Goal: Information Seeking & Learning: Compare options

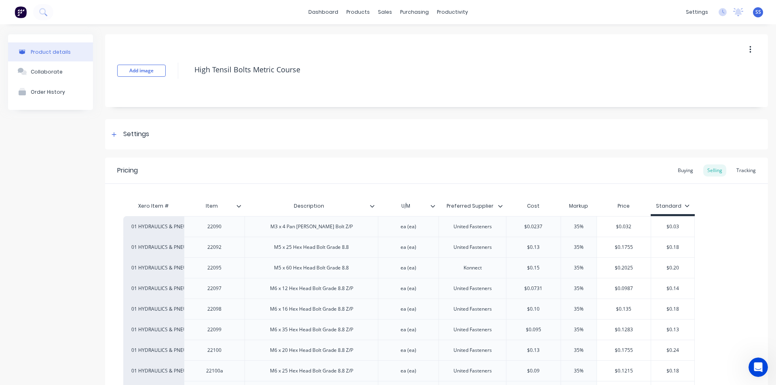
scroll to position [889, 0]
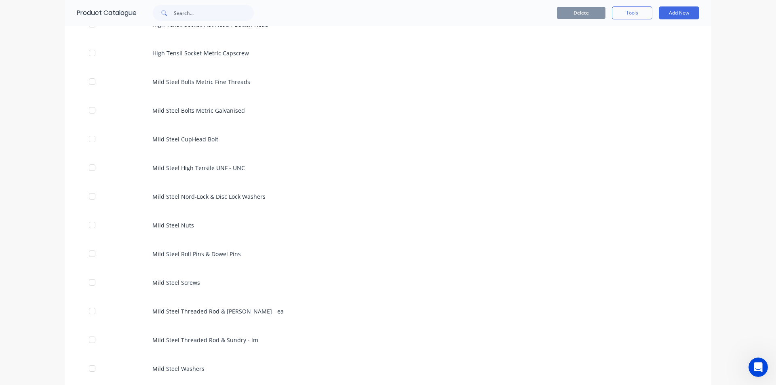
scroll to position [404, 0]
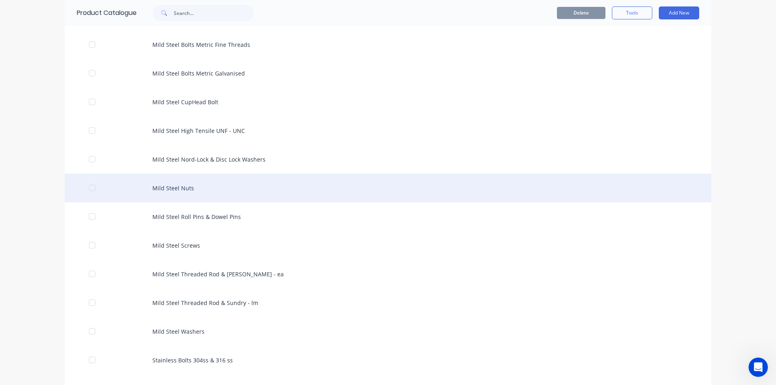
click at [170, 186] on div "Mild Steel Nuts" at bounding box center [388, 188] width 647 height 29
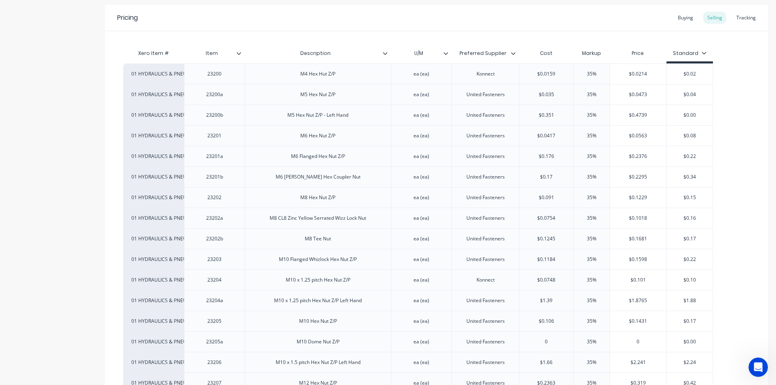
scroll to position [136, 0]
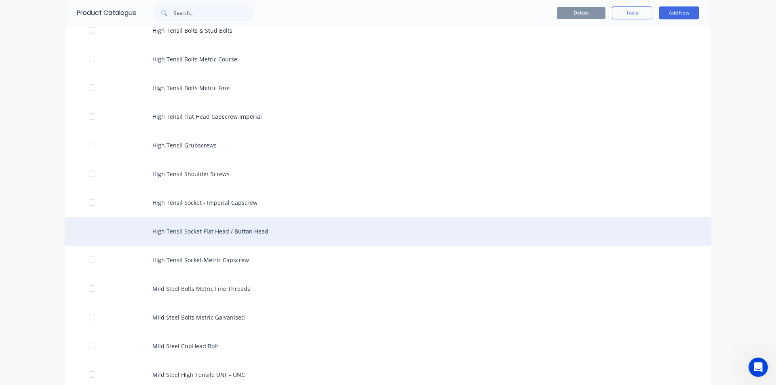
scroll to position [162, 0]
click at [246, 221] on div "High Tensil Socket-Flat Head / Button Head" at bounding box center [388, 229] width 647 height 29
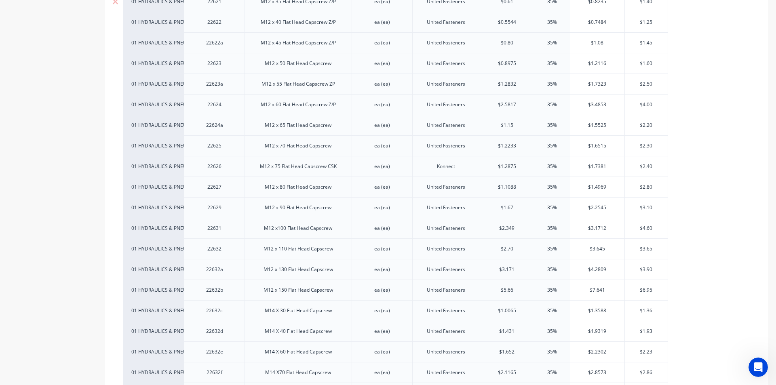
scroll to position [1415, 0]
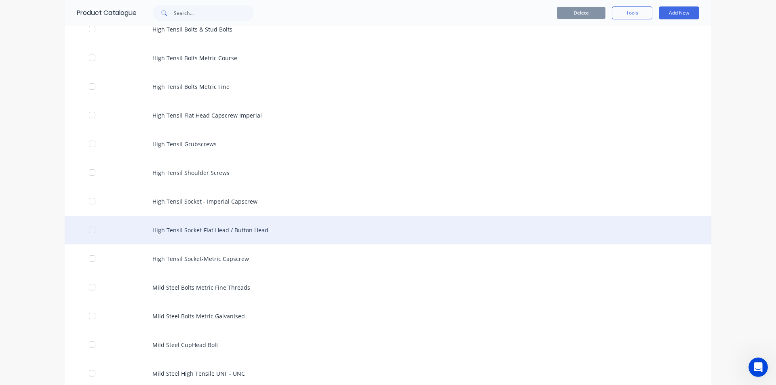
scroll to position [162, 0]
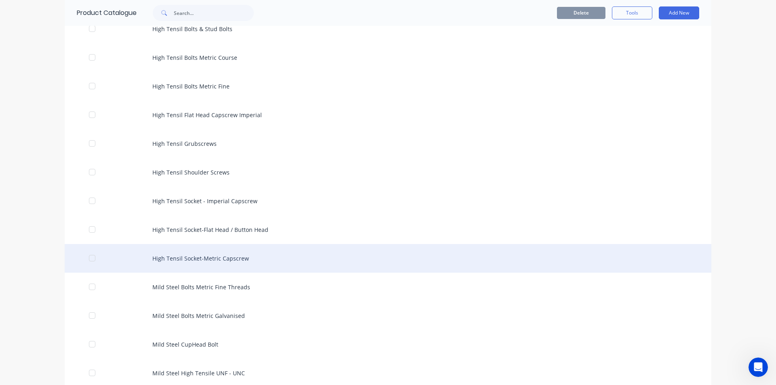
click at [216, 259] on div "High Tensil Socket-Metric Capscrew" at bounding box center [388, 258] width 647 height 29
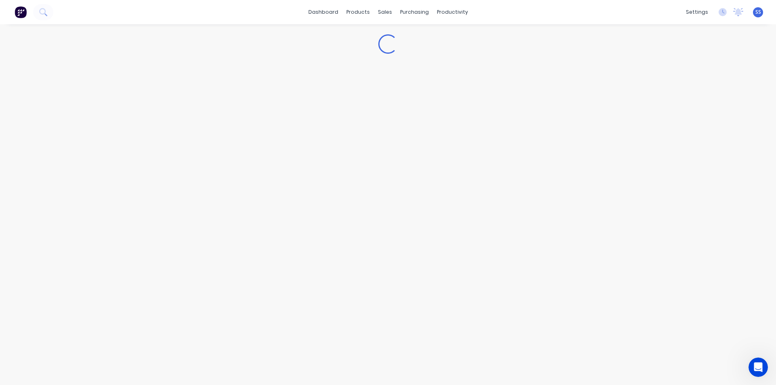
click at [216, 259] on div "Loading..." at bounding box center [388, 196] width 776 height 345
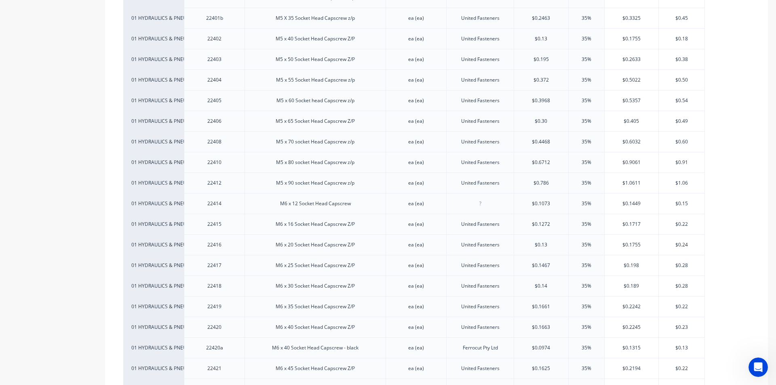
scroll to position [364, 0]
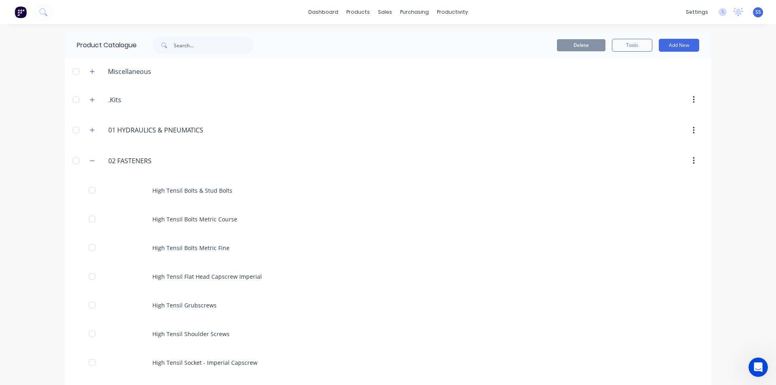
scroll to position [323, 0]
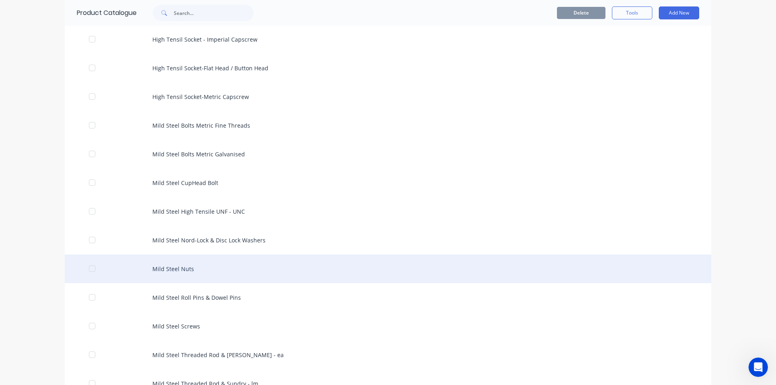
click at [177, 265] on div "Mild Steel Nuts" at bounding box center [388, 269] width 647 height 29
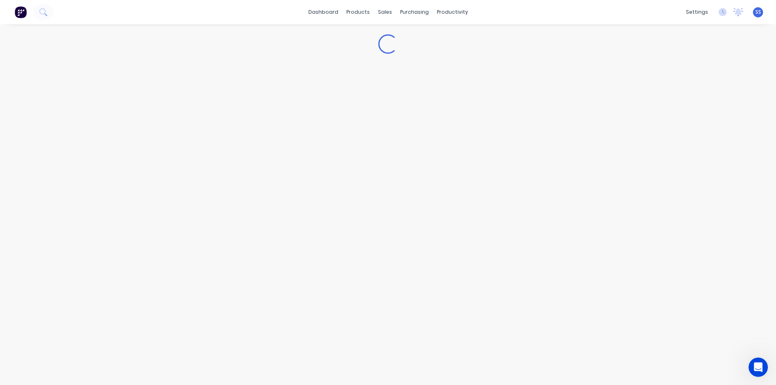
click at [177, 265] on div "Loading..." at bounding box center [388, 196] width 776 height 345
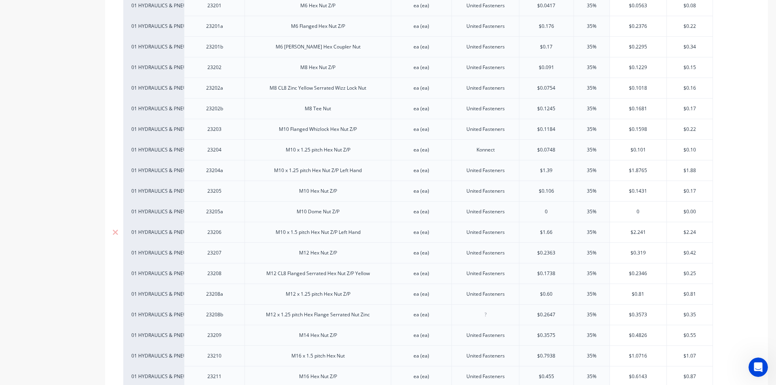
scroll to position [485, 0]
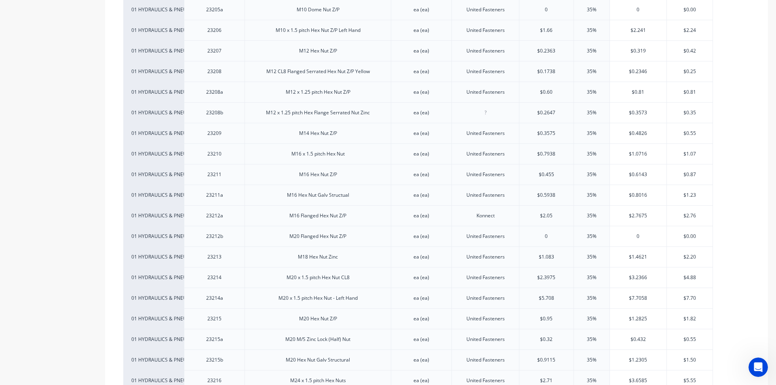
type textarea "x"
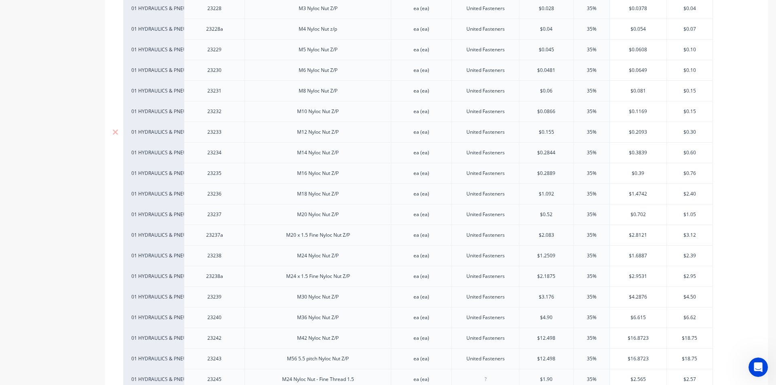
scroll to position [1132, 0]
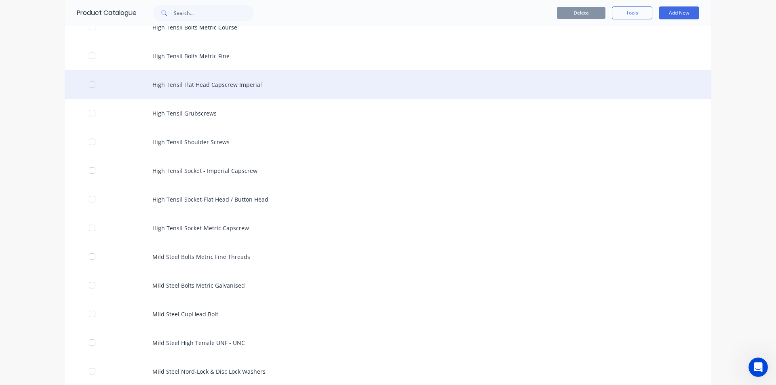
scroll to position [243, 0]
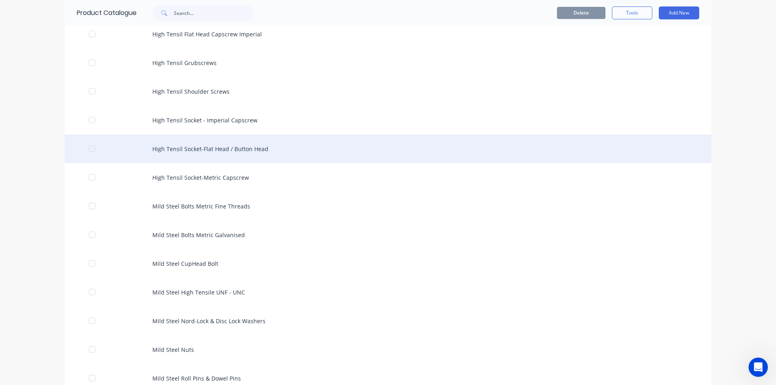
click at [216, 142] on div "High Tensil Socket-Flat Head / Button Head" at bounding box center [388, 149] width 647 height 29
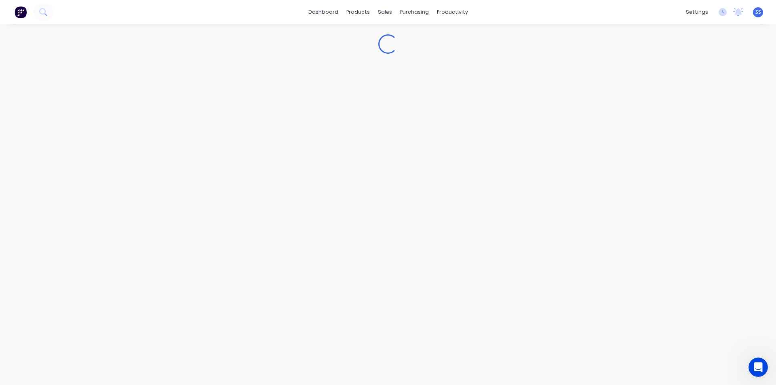
click at [216, 142] on div "Loading..." at bounding box center [388, 196] width 776 height 345
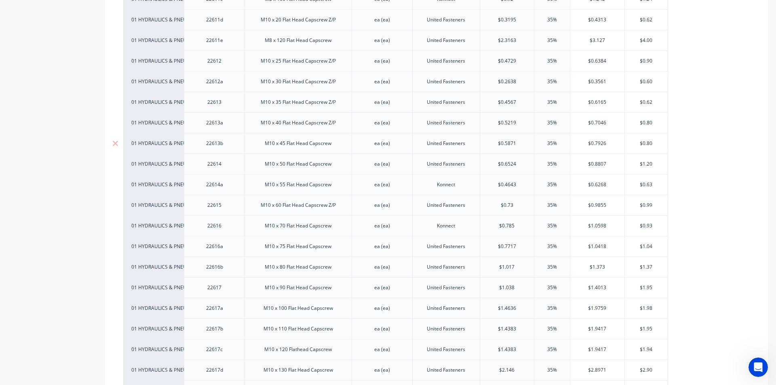
scroll to position [930, 0]
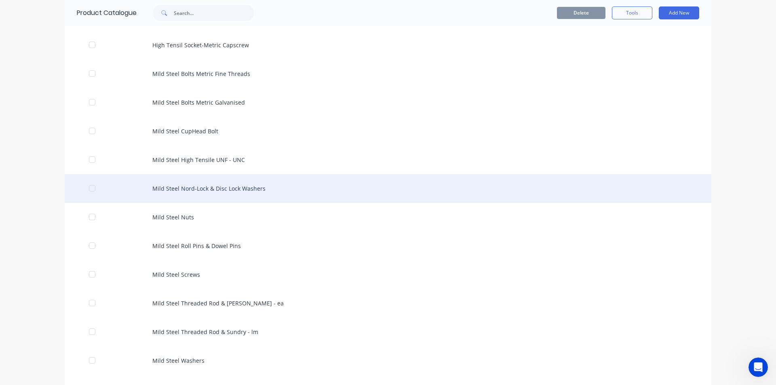
scroll to position [404, 0]
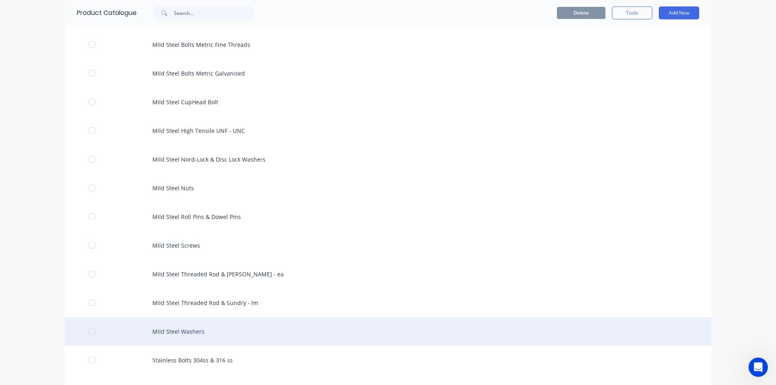
click at [184, 334] on div "Mild Steel Washers" at bounding box center [388, 331] width 647 height 29
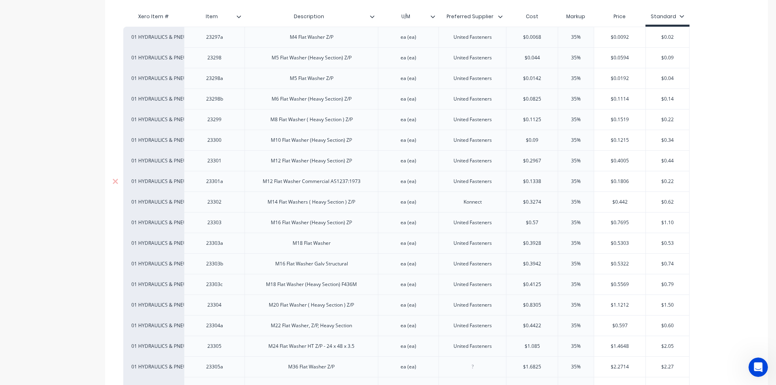
scroll to position [202, 0]
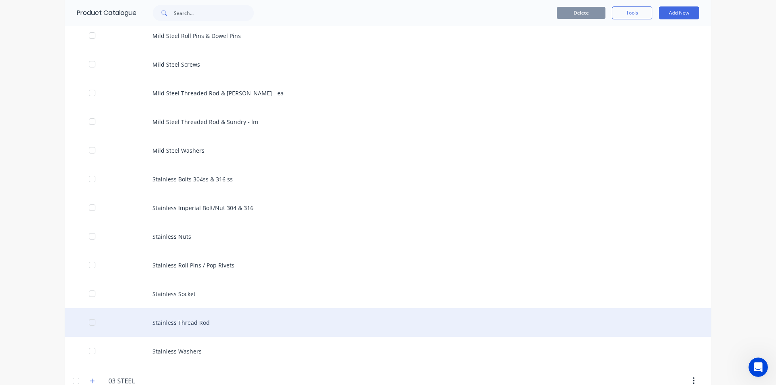
scroll to position [566, 0]
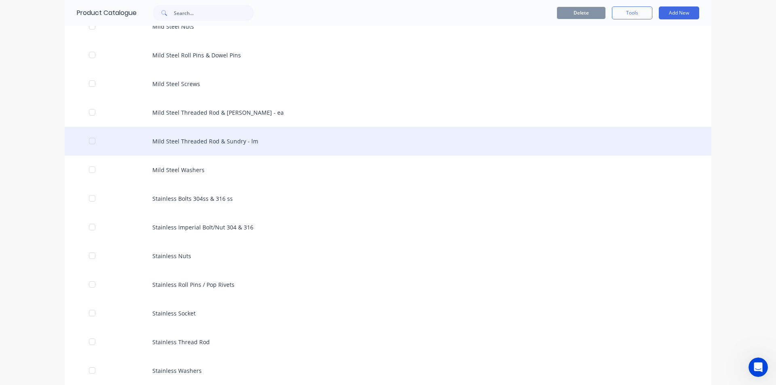
click at [231, 142] on div "Mild Steel Threaded Rod & Sundry - lm" at bounding box center [388, 141] width 647 height 29
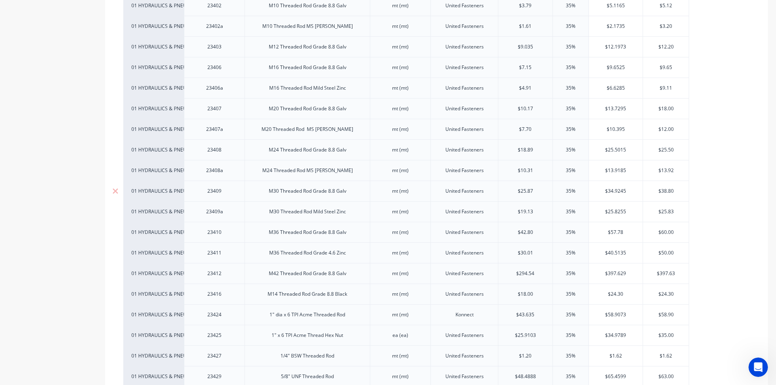
scroll to position [283, 0]
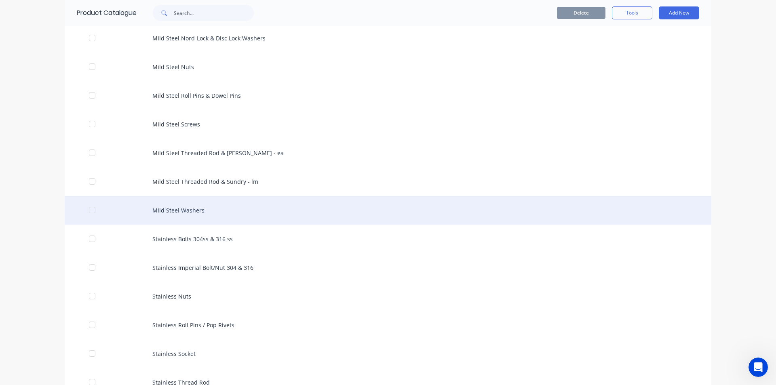
scroll to position [485, 0]
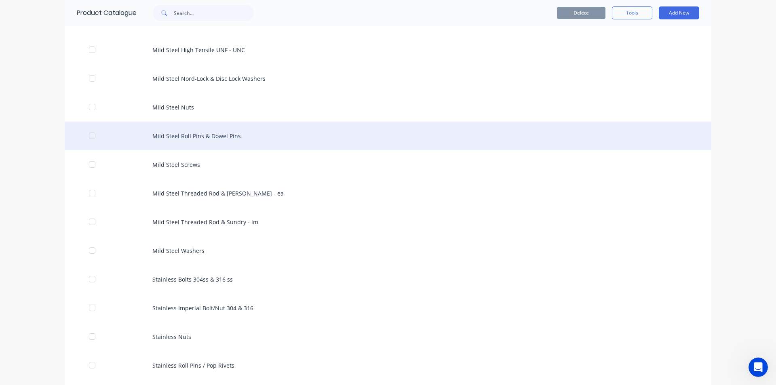
click at [183, 133] on div "Mild Steel Roll Pins & Dowel Pins" at bounding box center [388, 136] width 647 height 29
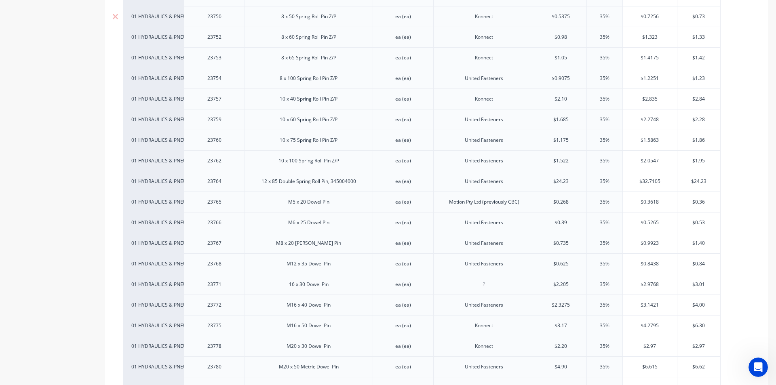
scroll to position [687, 0]
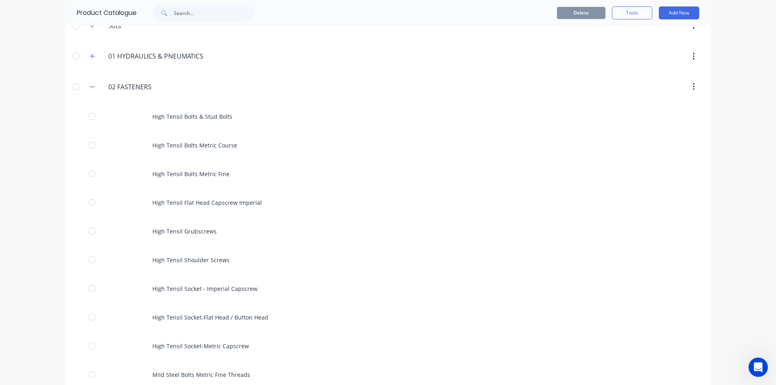
scroll to position [81, 0]
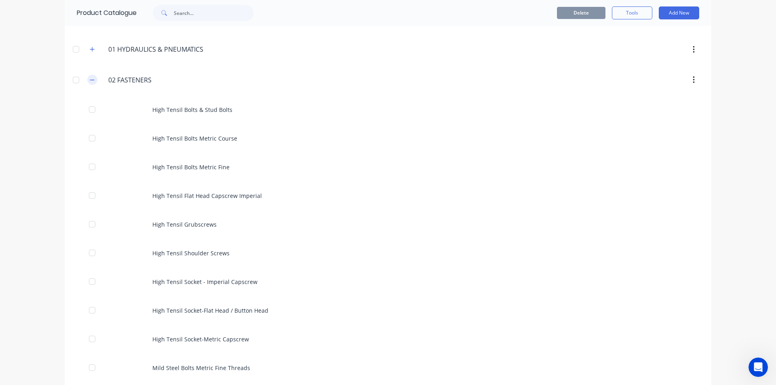
click at [90, 79] on icon "button" at bounding box center [92, 80] width 5 height 6
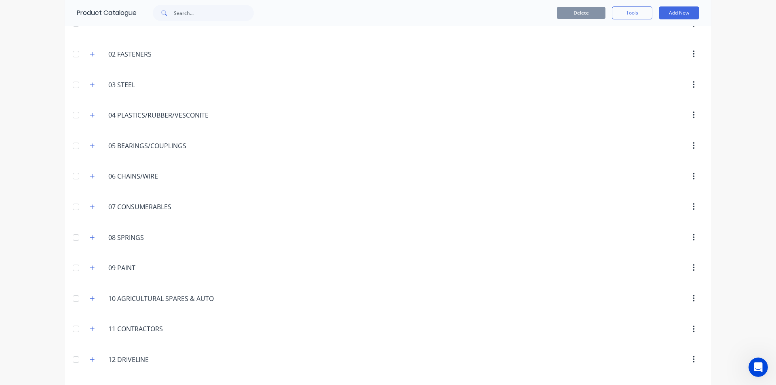
scroll to position [121, 0]
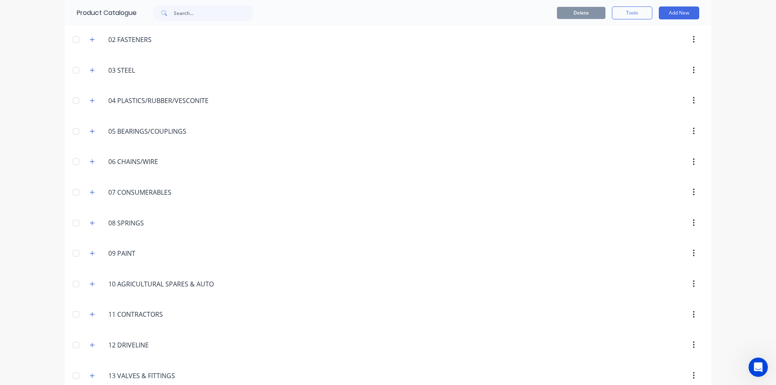
drag, startPoint x: 88, startPoint y: 72, endPoint x: 92, endPoint y: 78, distance: 7.2
click at [91, 75] on button "button" at bounding box center [92, 70] width 10 height 10
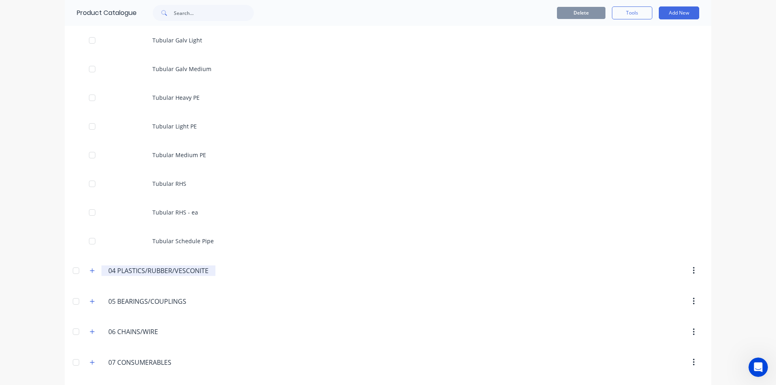
scroll to position [2748, 0]
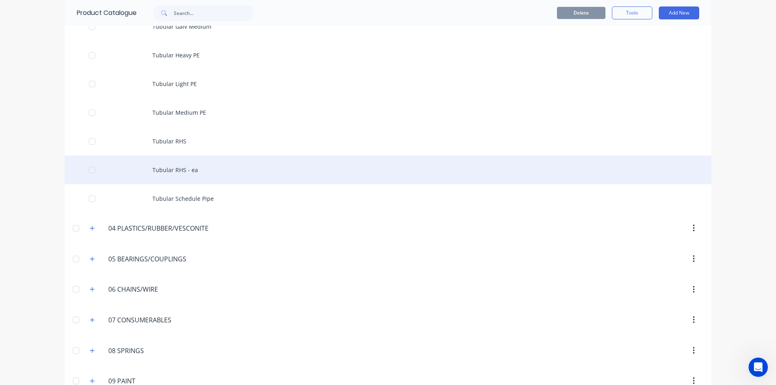
click at [176, 169] on div "Tubular RHS - ea" at bounding box center [388, 170] width 647 height 29
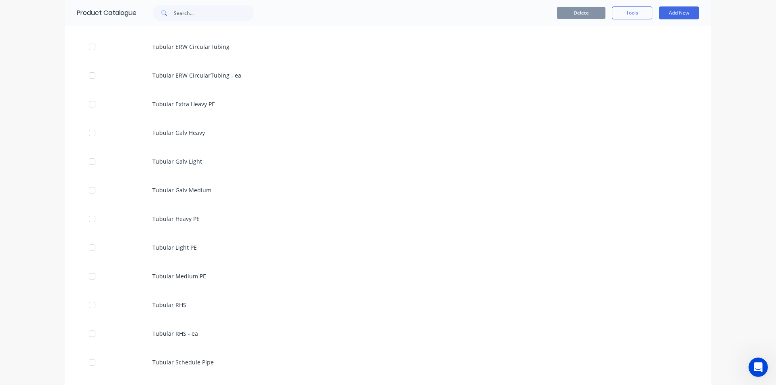
scroll to position [2829, 0]
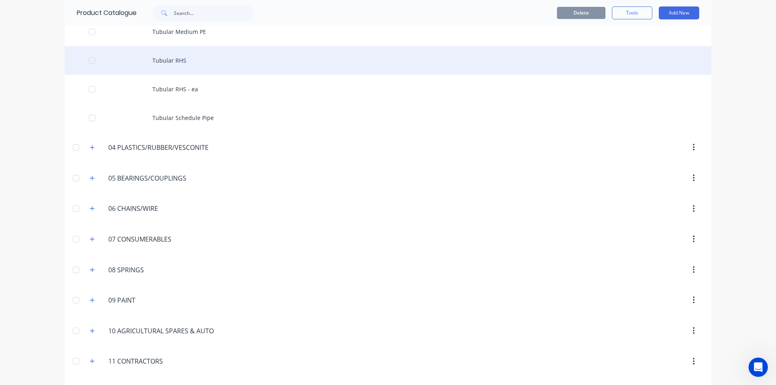
click at [182, 59] on div "Tubular RHS" at bounding box center [388, 60] width 647 height 29
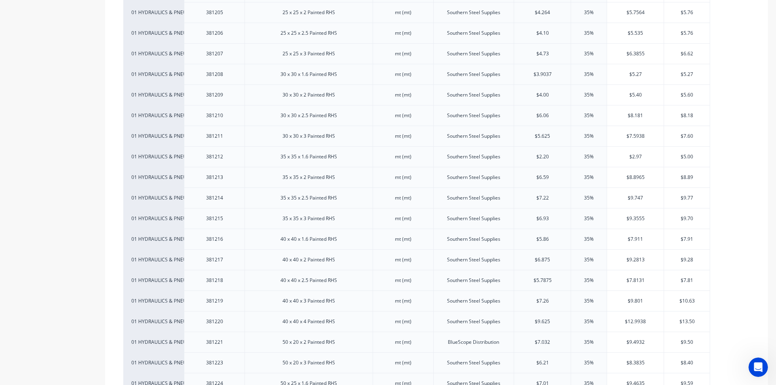
scroll to position [485, 0]
type textarea "x"
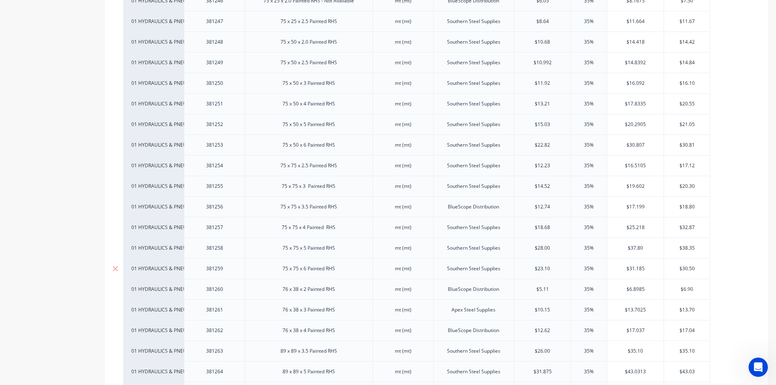
scroll to position [1091, 0]
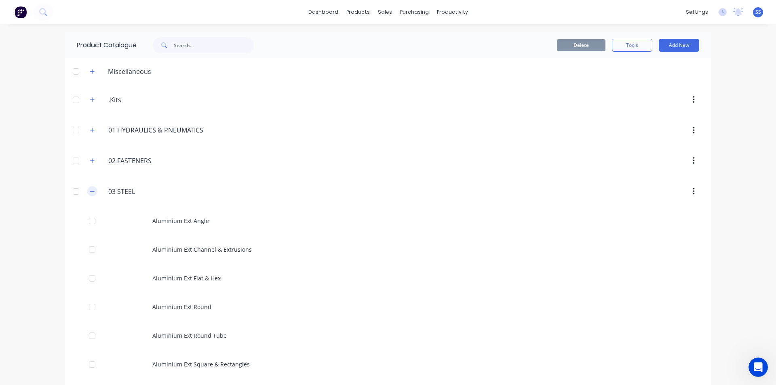
click at [90, 193] on icon "button" at bounding box center [92, 192] width 5 height 6
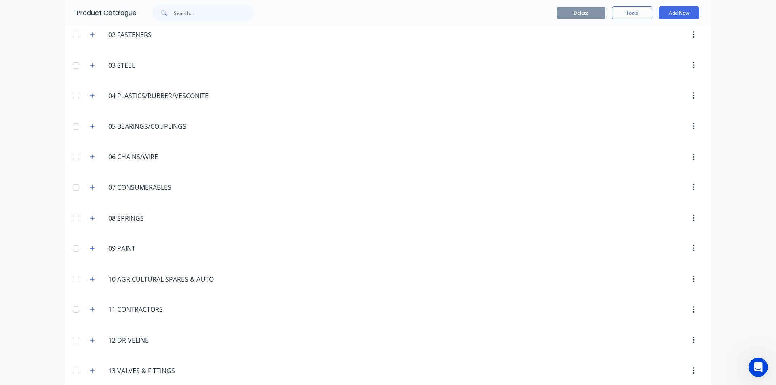
scroll to position [121, 0]
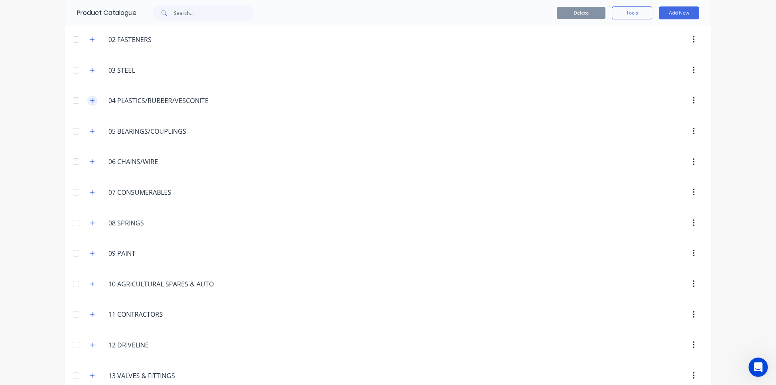
click at [91, 100] on icon "button" at bounding box center [92, 101] width 5 height 6
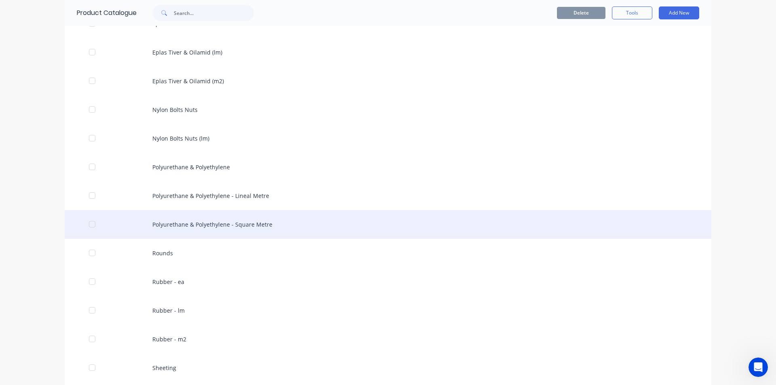
scroll to position [243, 0]
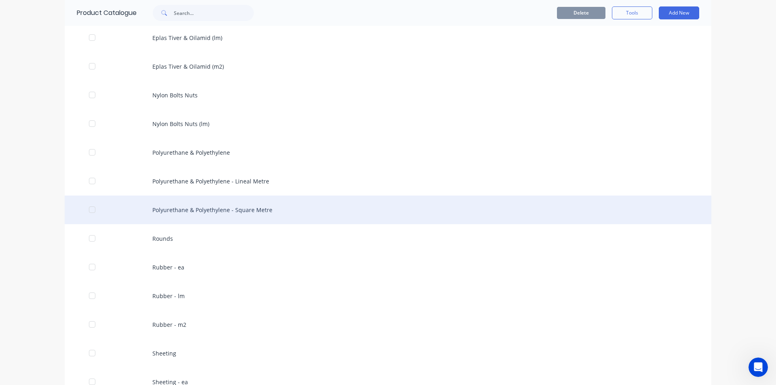
click at [188, 209] on div "Polyurethane & Polyethylene - Square Metre" at bounding box center [388, 210] width 647 height 29
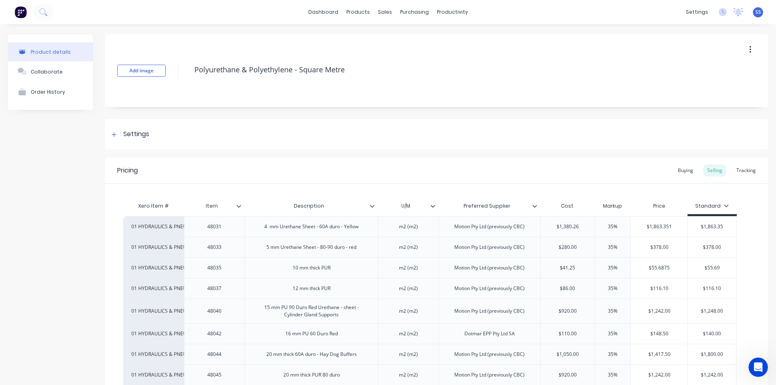
scroll to position [122, 0]
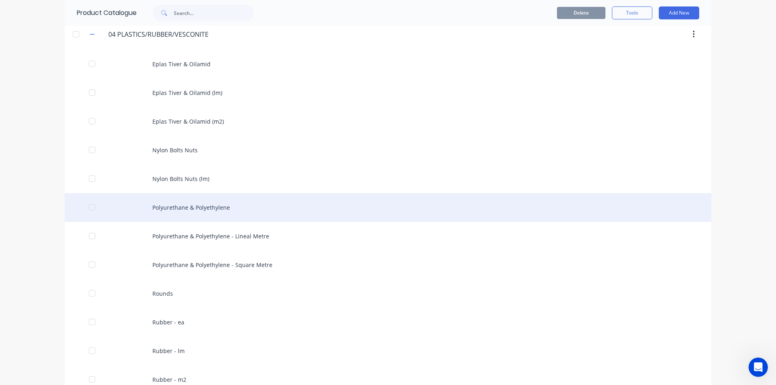
scroll to position [202, 0]
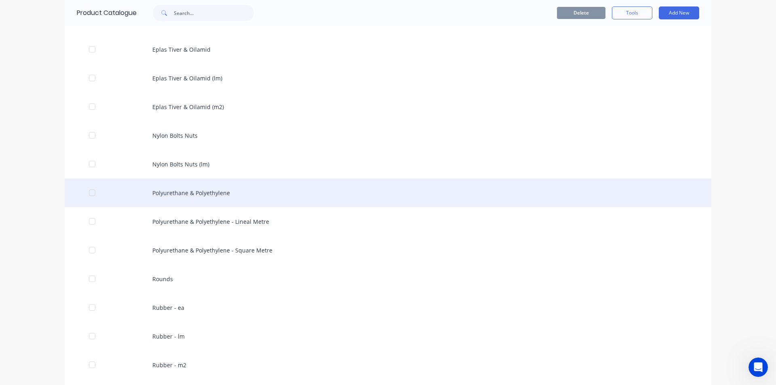
click at [173, 196] on div "Polyurethane & Polyethylene" at bounding box center [388, 193] width 647 height 29
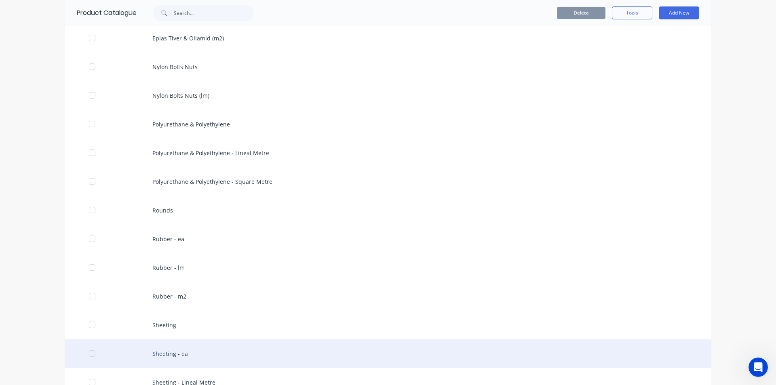
scroll to position [364, 0]
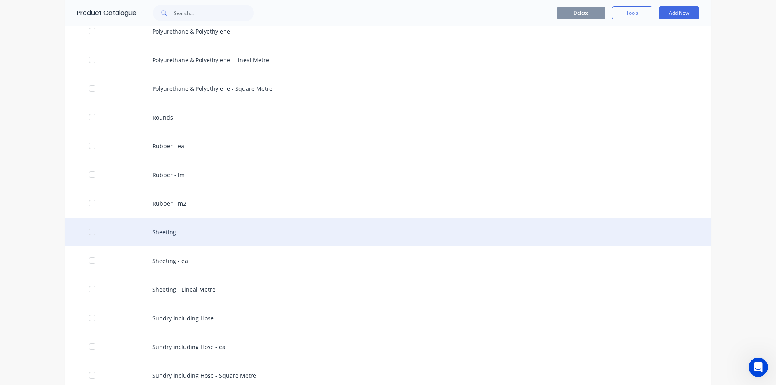
click at [168, 230] on div "Sheeting" at bounding box center [388, 232] width 647 height 29
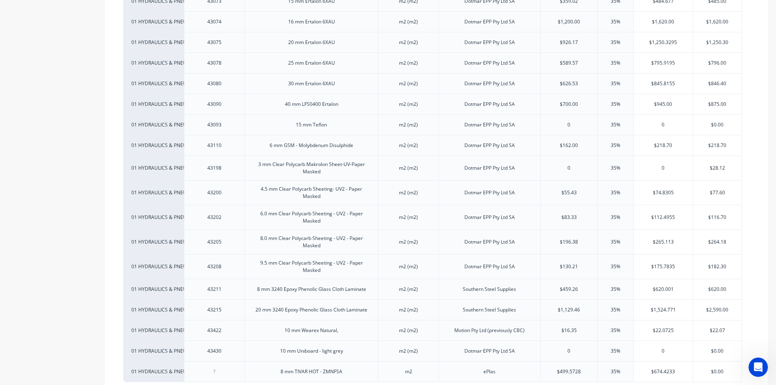
scroll to position [1132, 0]
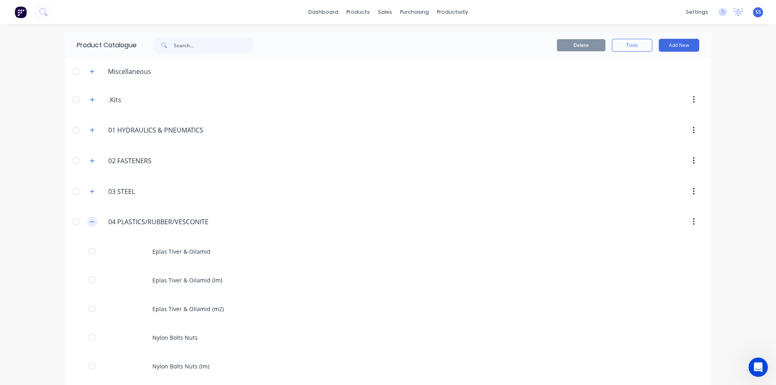
click at [92, 222] on button "button" at bounding box center [92, 222] width 10 height 10
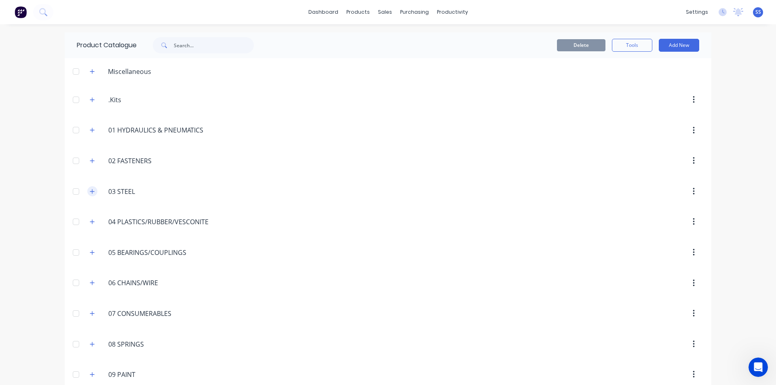
click at [89, 196] on button "button" at bounding box center [92, 191] width 10 height 10
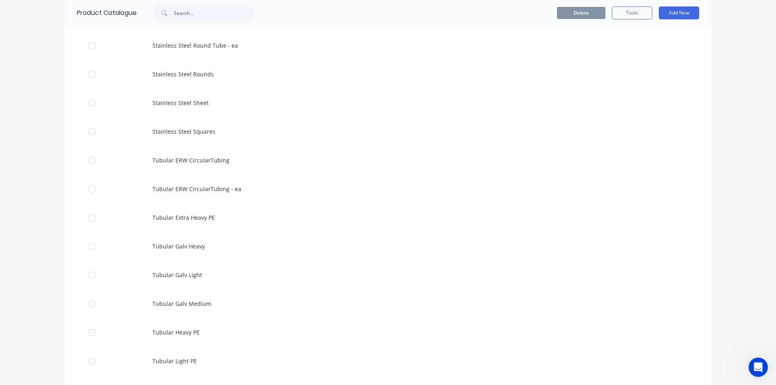
scroll to position [2627, 0]
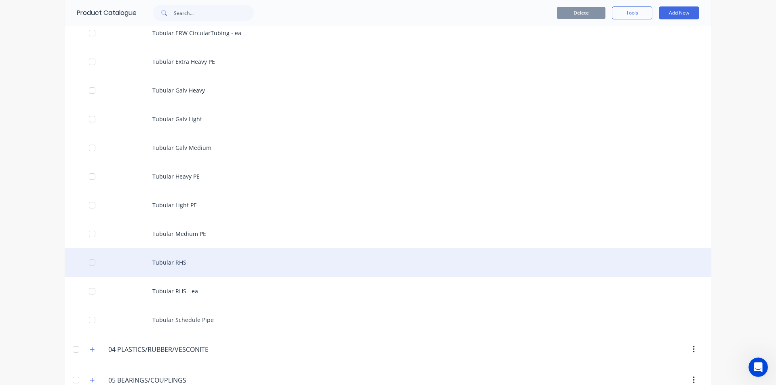
click at [168, 263] on div "Tubular RHS" at bounding box center [388, 262] width 647 height 29
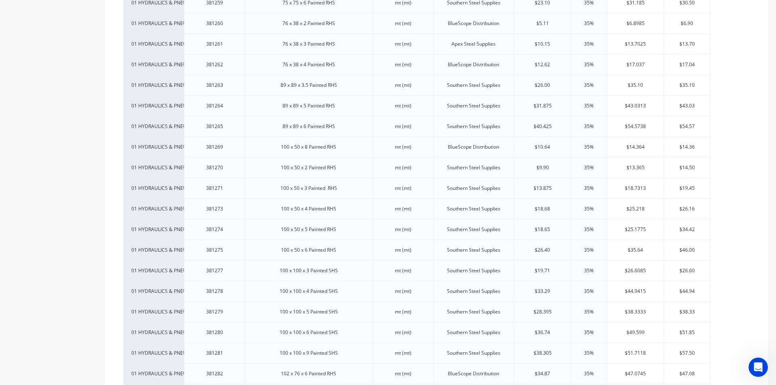
scroll to position [1374, 0]
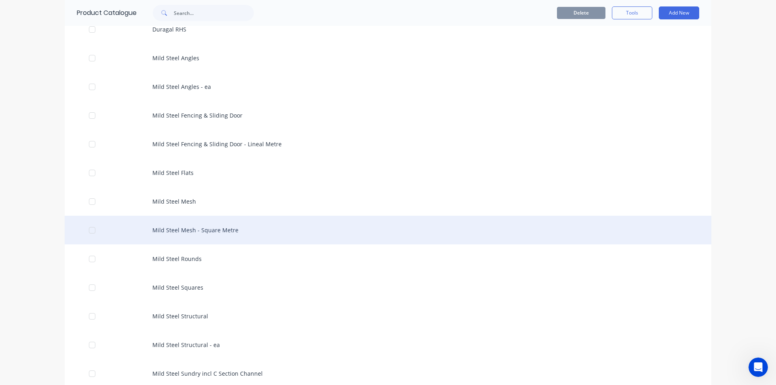
scroll to position [808, 0]
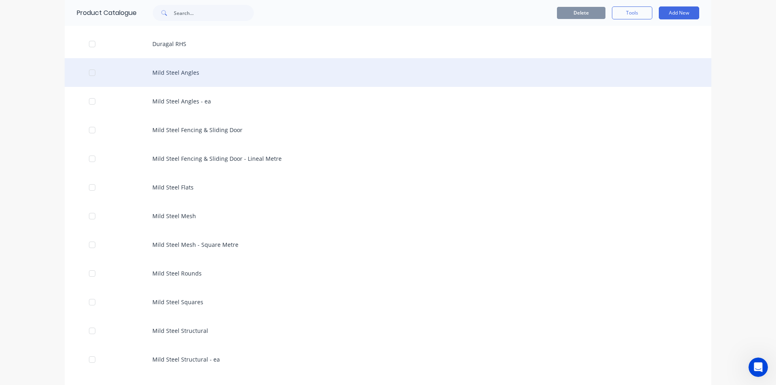
click at [179, 71] on div "Mild Steel Angles" at bounding box center [388, 72] width 647 height 29
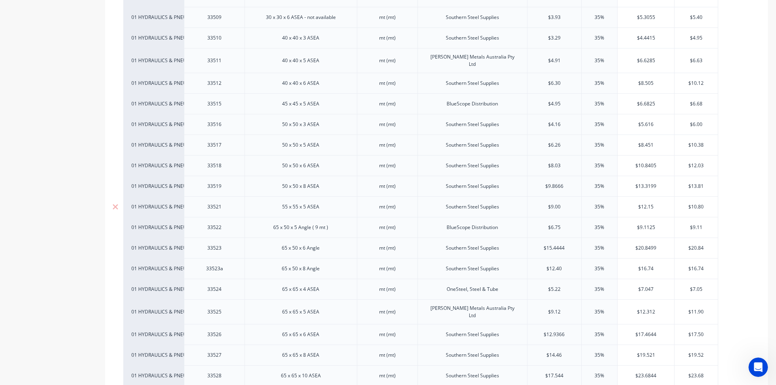
scroll to position [364, 0]
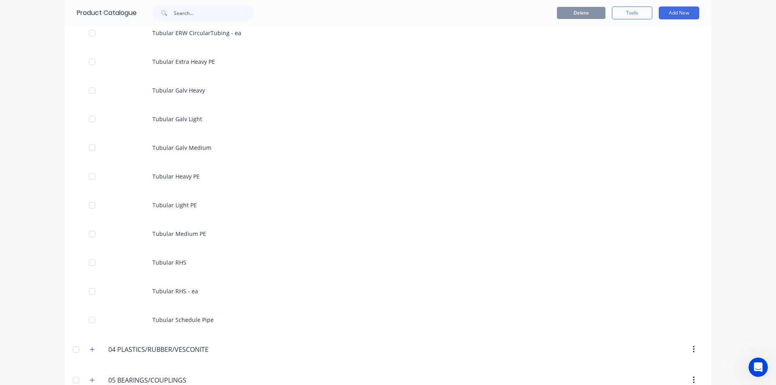
scroll to position [2789, 0]
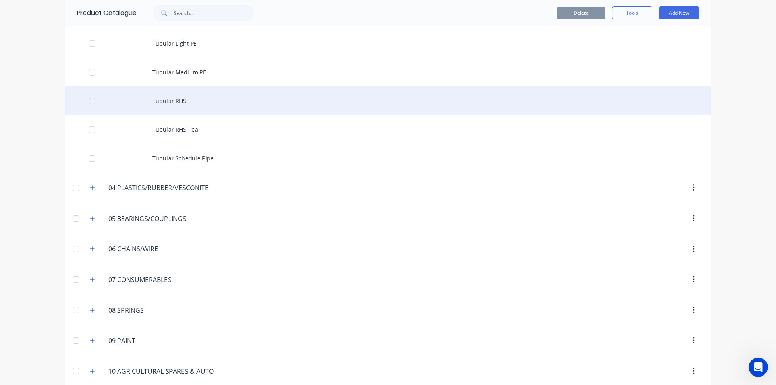
click at [181, 100] on div "Tubular RHS" at bounding box center [388, 100] width 647 height 29
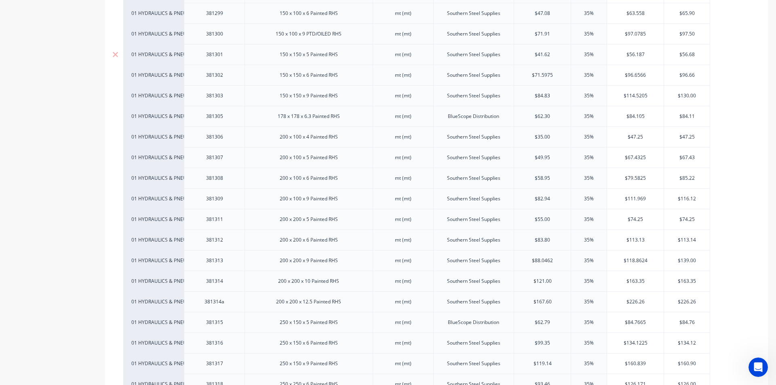
scroll to position [1980, 0]
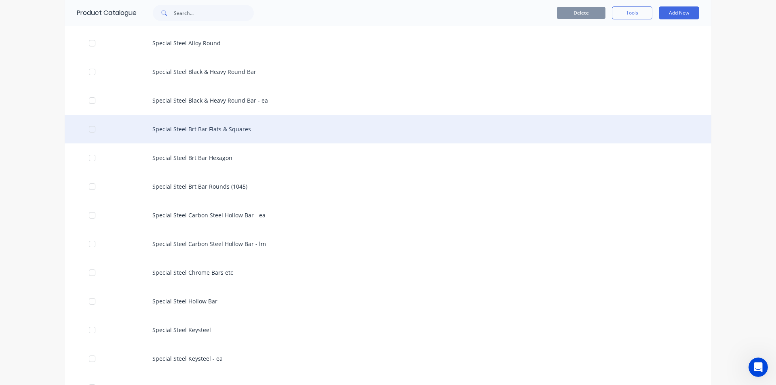
scroll to position [1536, 0]
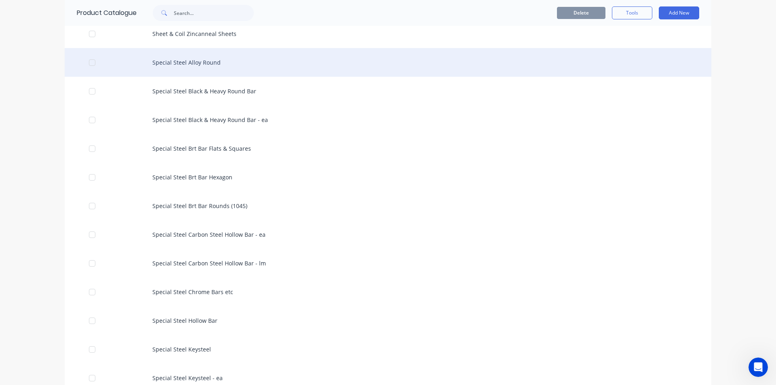
click at [194, 57] on div "Special Steel Alloy Round" at bounding box center [388, 62] width 647 height 29
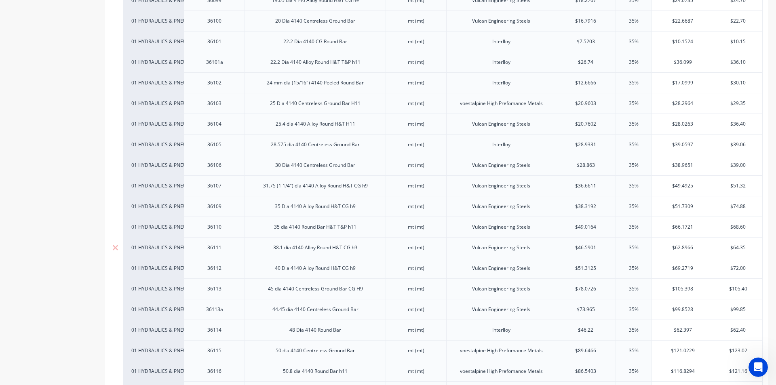
scroll to position [404, 0]
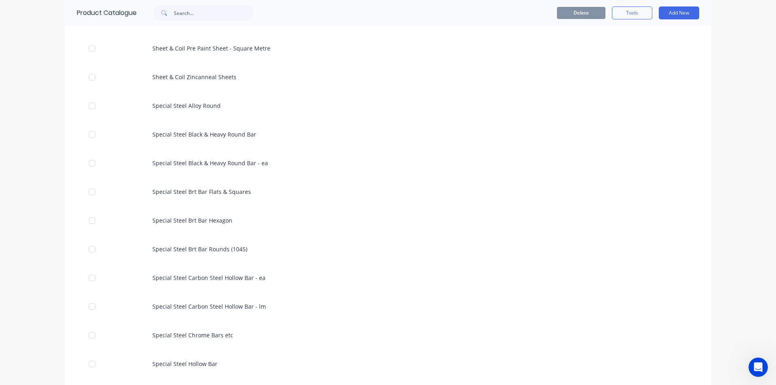
scroll to position [1495, 0]
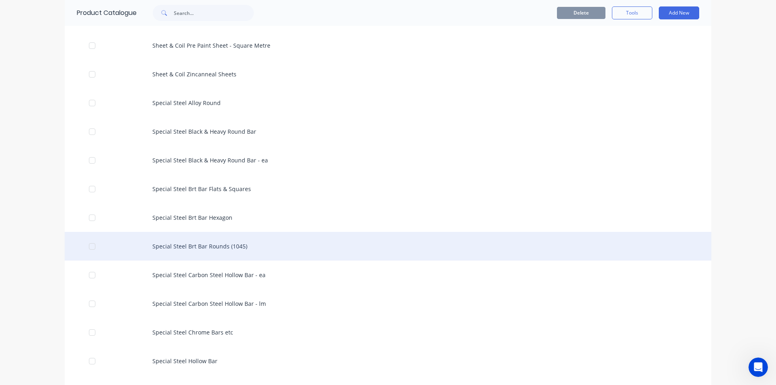
click at [229, 244] on div "Special Steel Brt Bar Rounds (1045)" at bounding box center [388, 246] width 647 height 29
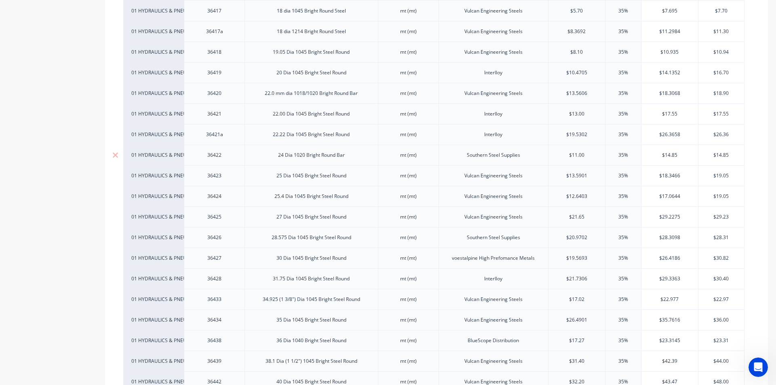
scroll to position [566, 0]
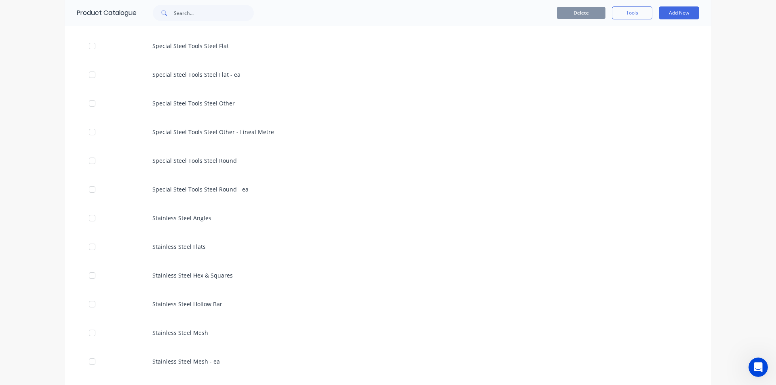
scroll to position [1900, 0]
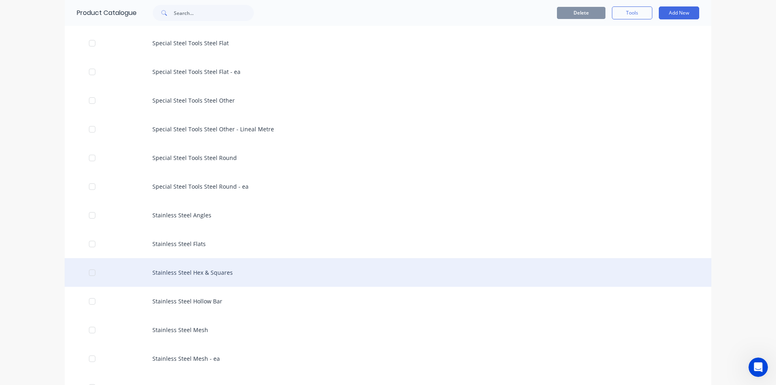
click at [214, 272] on div "Stainless Steel Hex & Squares" at bounding box center [388, 272] width 647 height 29
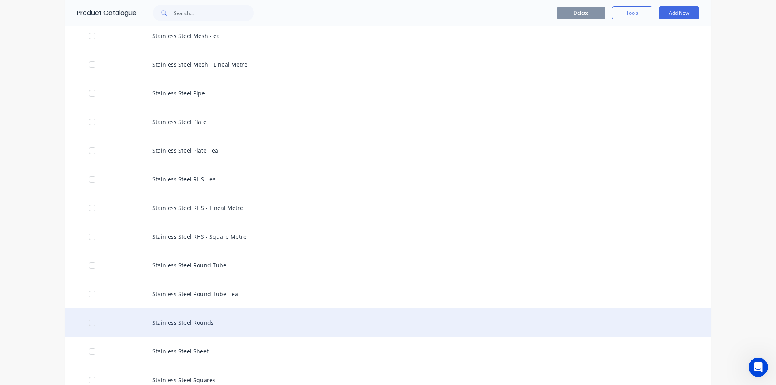
scroll to position [2263, 0]
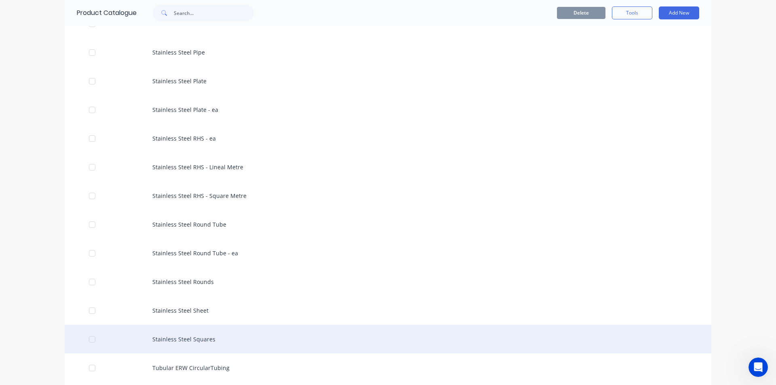
click at [180, 339] on div "Stainless Steel Squares" at bounding box center [388, 339] width 647 height 29
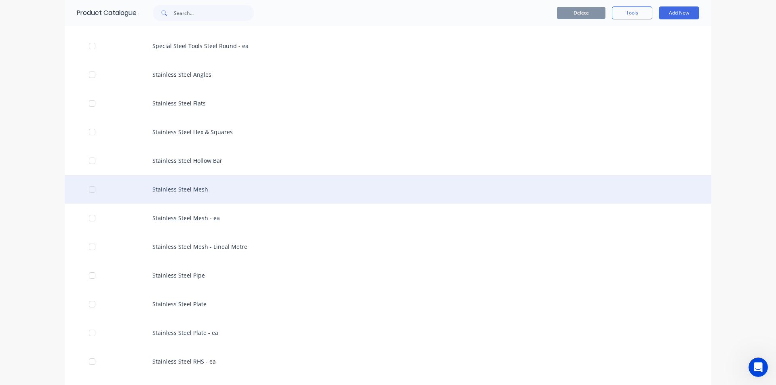
scroll to position [2021, 0]
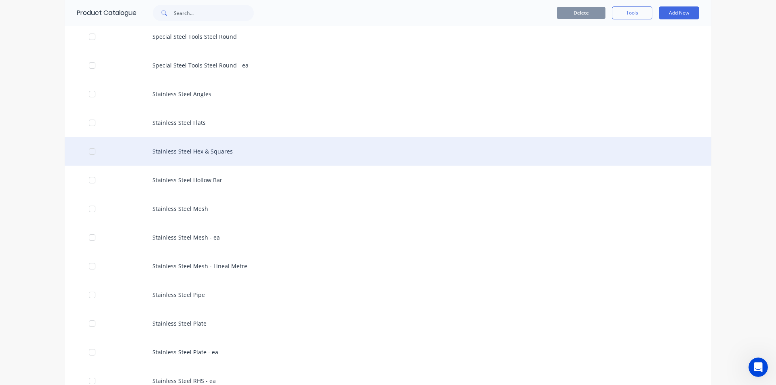
click at [188, 150] on div "Stainless Steel Hex & Squares" at bounding box center [388, 151] width 647 height 29
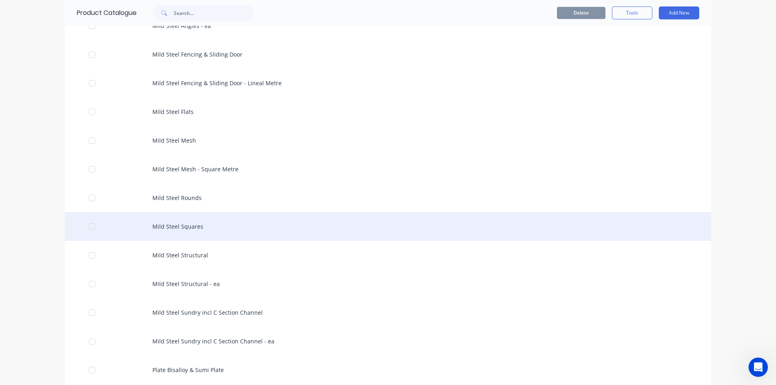
scroll to position [889, 0]
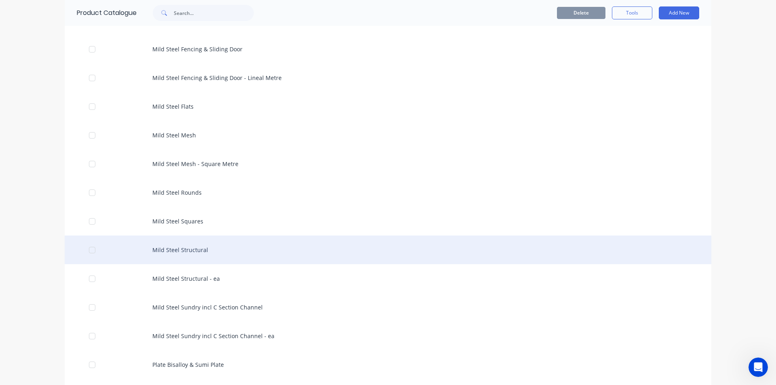
click at [190, 250] on div "Mild Steel Structural" at bounding box center [388, 250] width 647 height 29
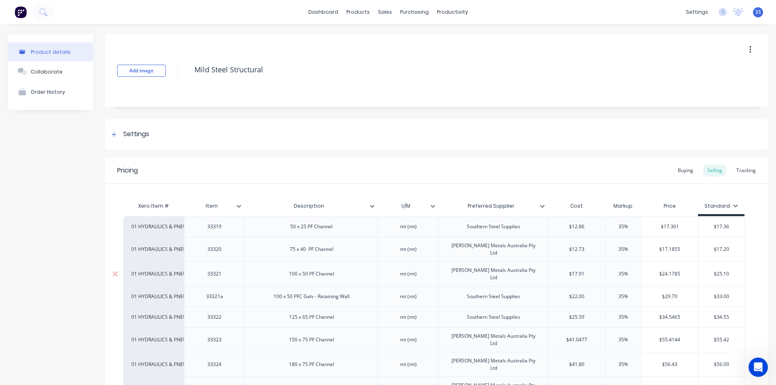
scroll to position [202, 0]
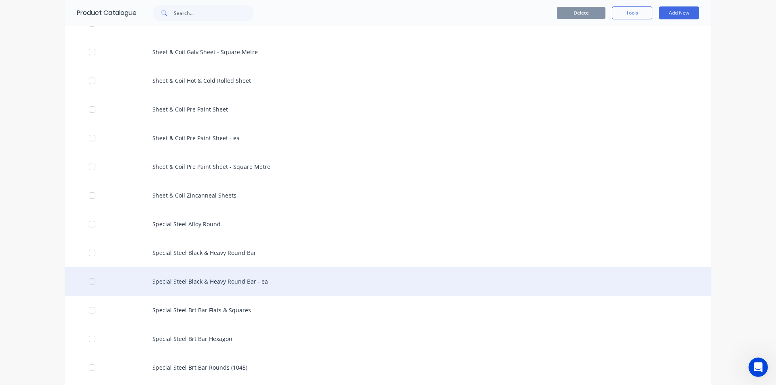
scroll to position [1415, 0]
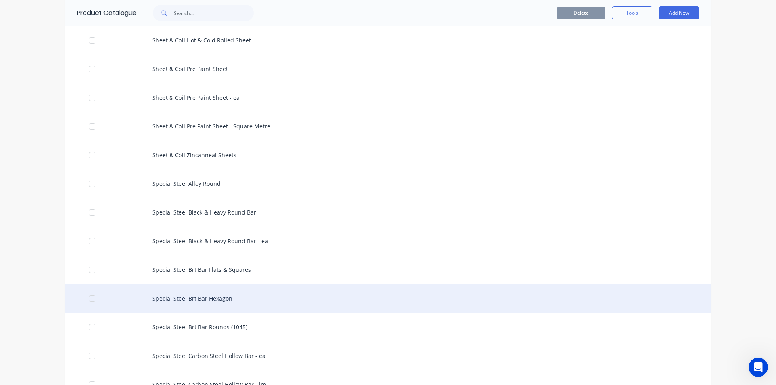
click at [211, 298] on div "Special Steel Brt Bar Hexagon" at bounding box center [388, 298] width 647 height 29
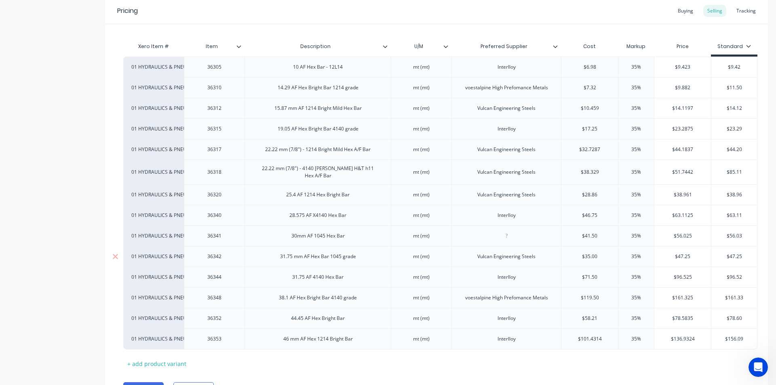
scroll to position [200, 0]
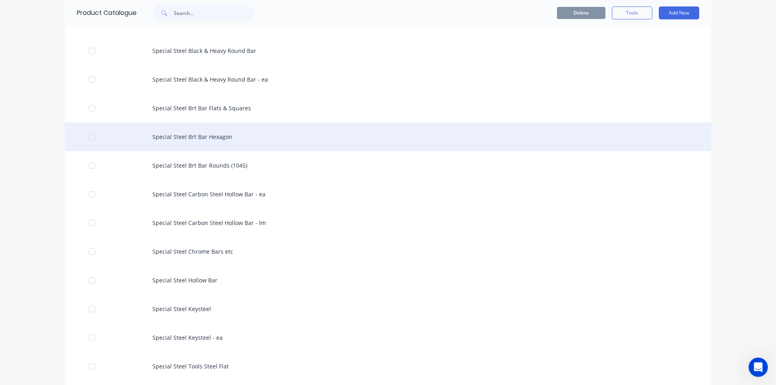
scroll to position [1536, 0]
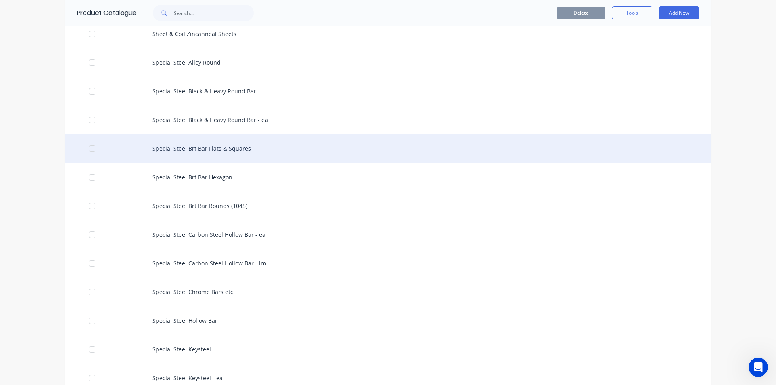
click at [209, 148] on div "Special Steel Brt Bar Flats & Squares" at bounding box center [388, 148] width 647 height 29
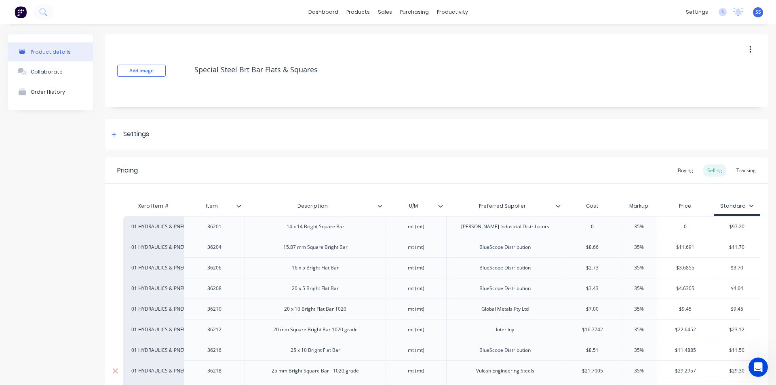
type textarea "x"
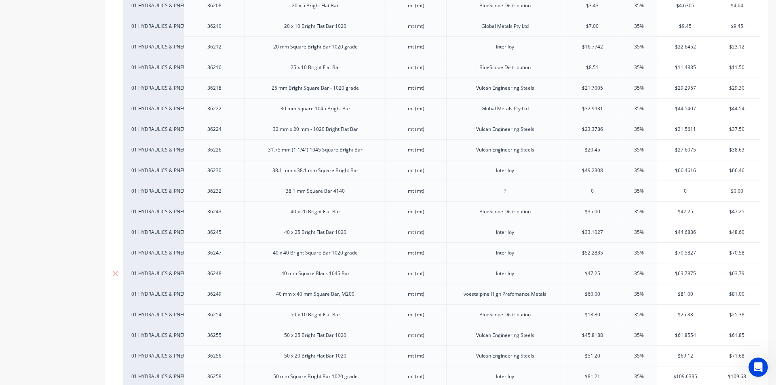
scroll to position [323, 0]
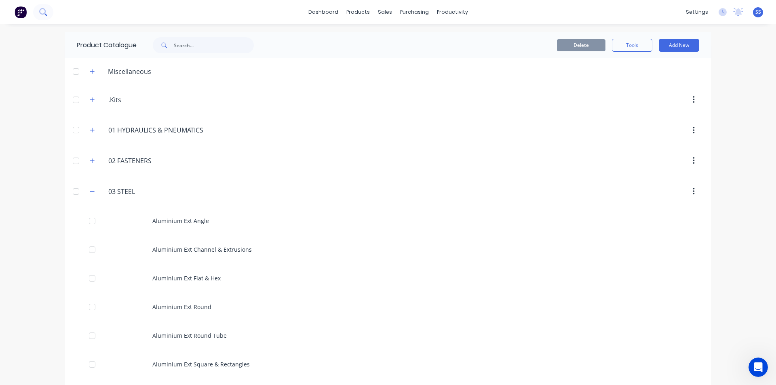
click at [43, 11] on icon at bounding box center [43, 12] width 8 height 8
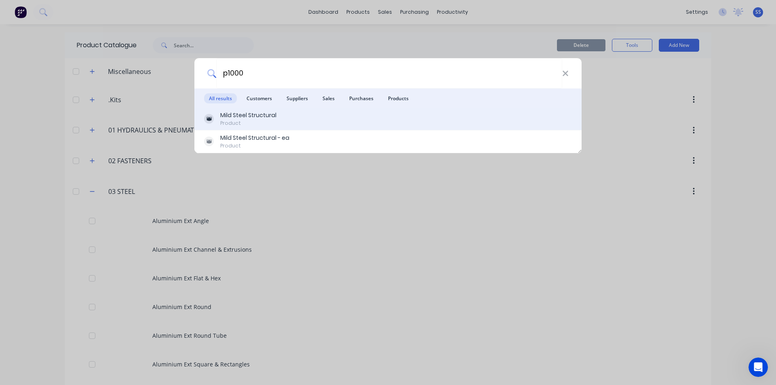
type input "p1000"
click at [246, 116] on div "Mild Steel Structural" at bounding box center [248, 115] width 56 height 8
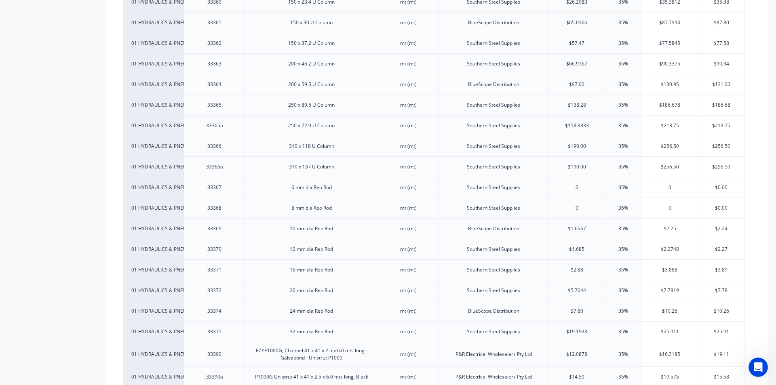
scroll to position [1115, 0]
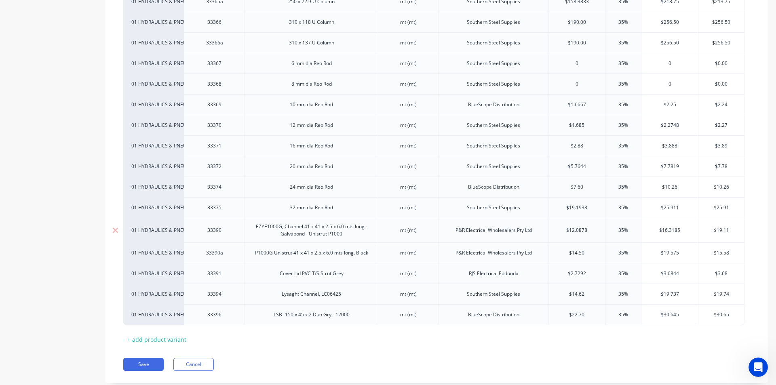
click at [321, 221] on div "EZYE1000G, Channel 41 x 41 x 2.5 x 6.0 mts long - Galvabond - Unistrut P1000" at bounding box center [311, 230] width 127 height 18
type textarea "x"
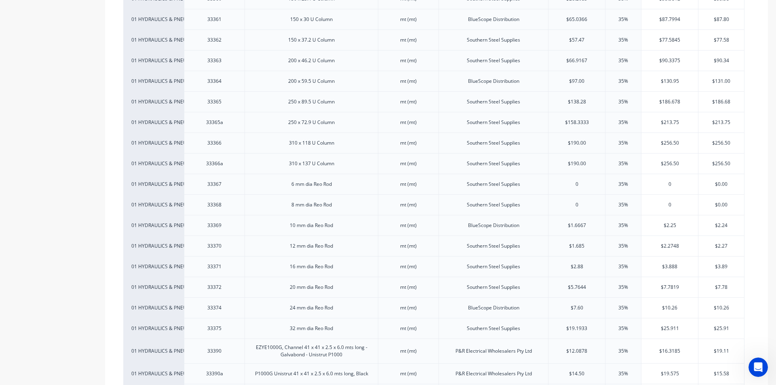
scroll to position [994, 0]
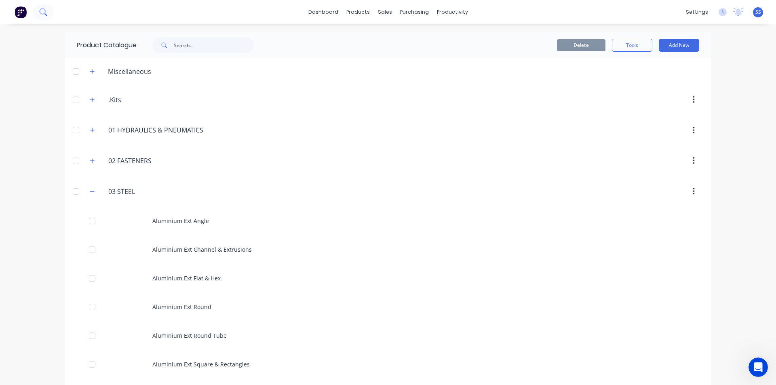
click at [46, 15] on icon at bounding box center [45, 14] width 3 height 3
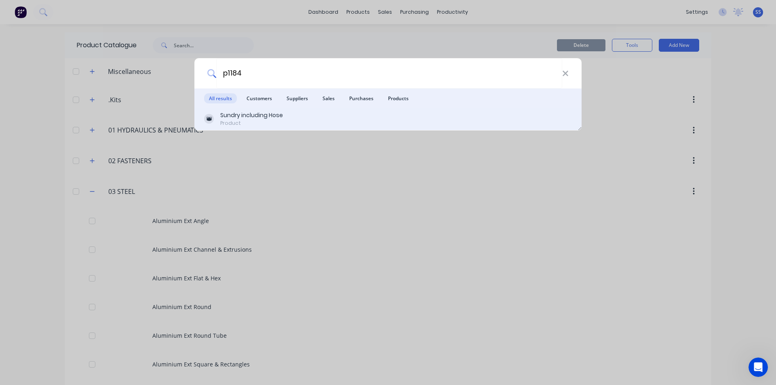
type input "p1184"
click at [245, 118] on div "Sundry including Hose" at bounding box center [251, 115] width 63 height 8
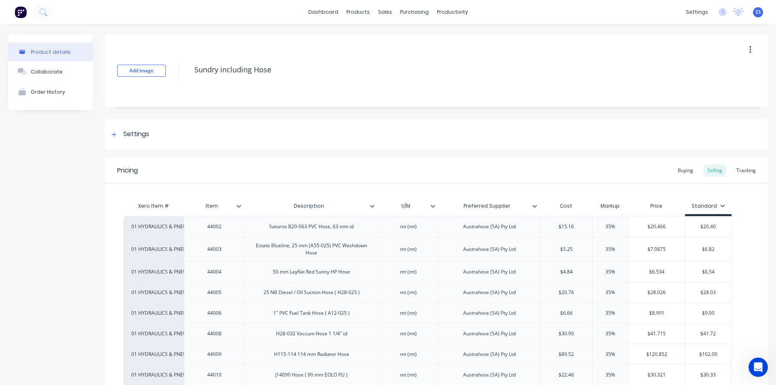
type textarea "x"
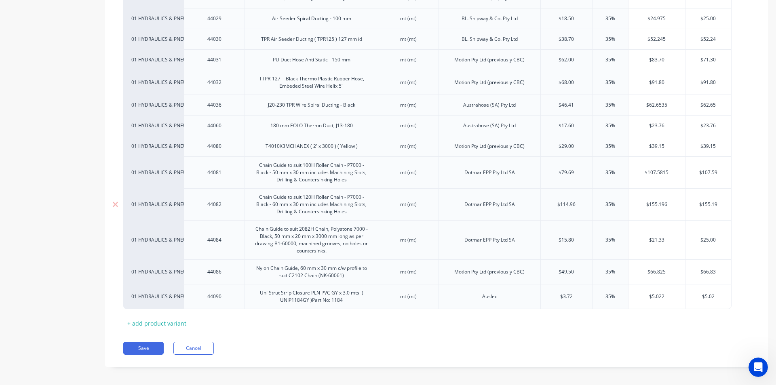
scroll to position [550, 0]
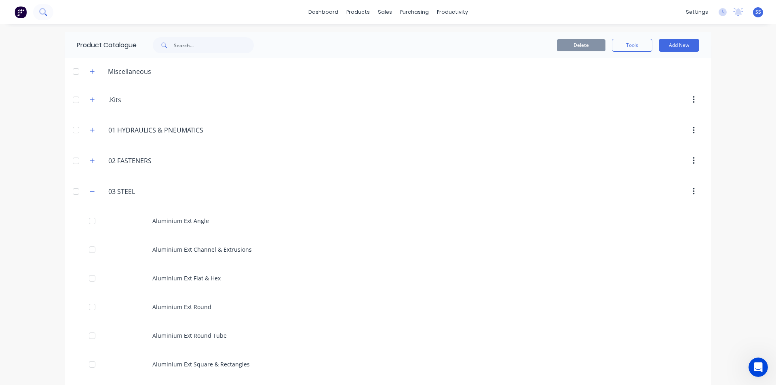
click at [46, 15] on icon at bounding box center [45, 14] width 3 height 3
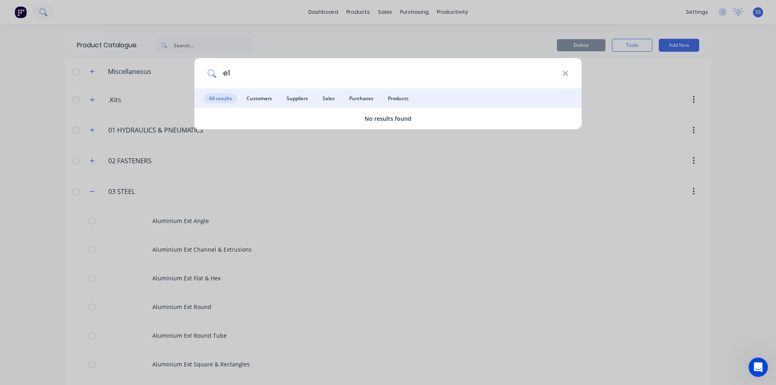
type input "e"
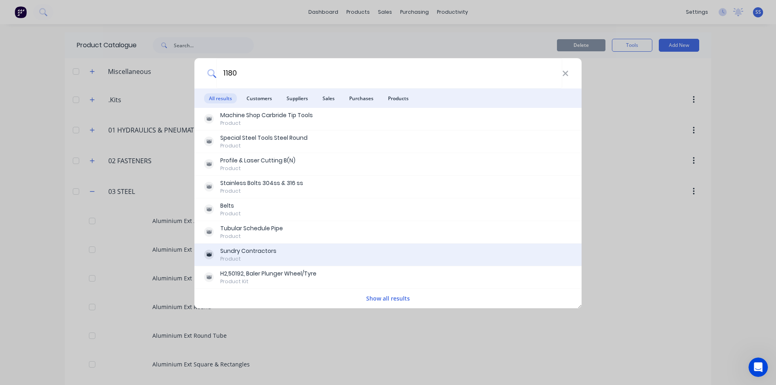
type input "1180"
click at [251, 249] on div "Sundry Contractors" at bounding box center [248, 251] width 56 height 8
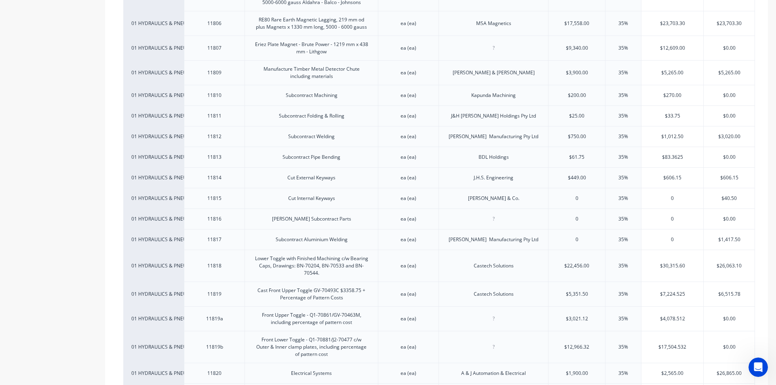
scroll to position [243, 0]
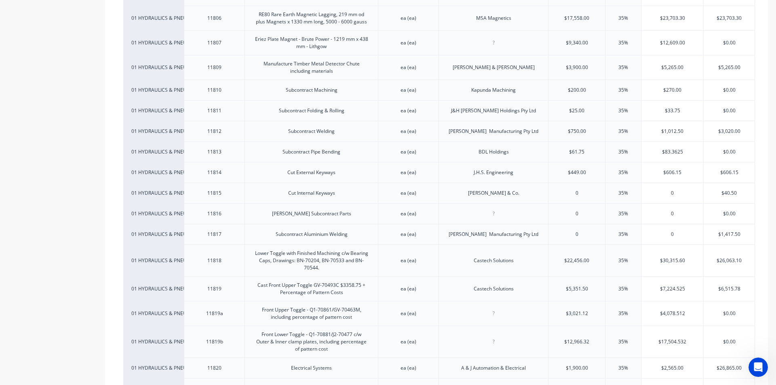
type textarea "x"
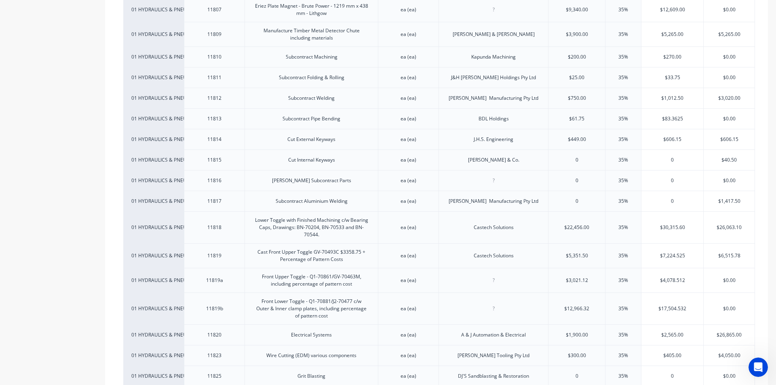
scroll to position [193, 0]
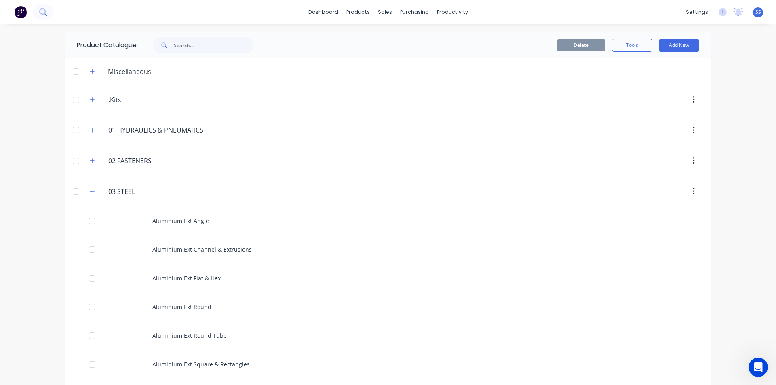
click at [40, 11] on icon at bounding box center [42, 11] width 6 height 6
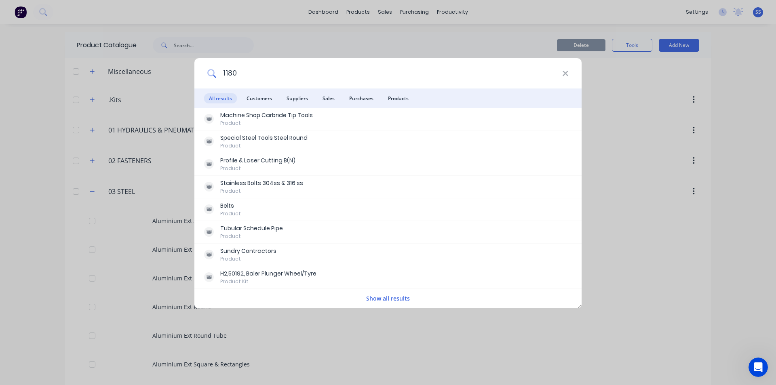
click at [249, 75] on input "1180" at bounding box center [389, 73] width 346 height 30
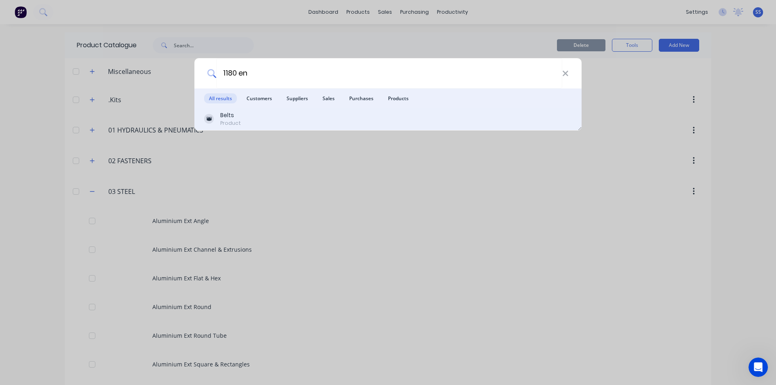
type input "1180 en"
click at [228, 116] on div "Belts" at bounding box center [230, 115] width 21 height 8
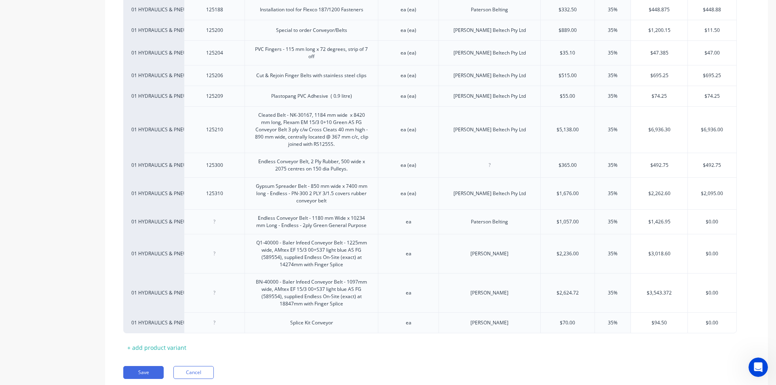
scroll to position [1898, 0]
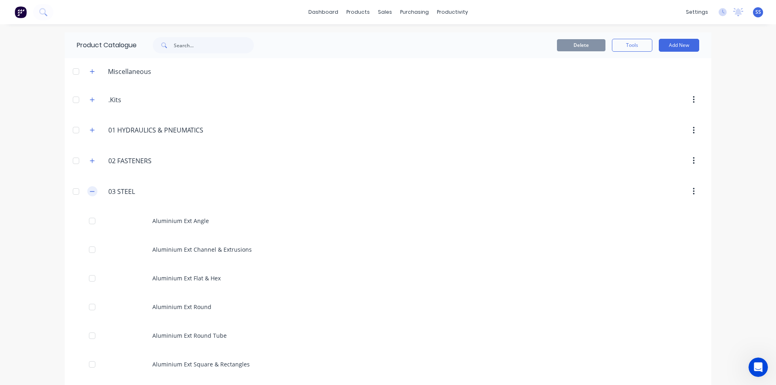
click at [90, 192] on icon "button" at bounding box center [92, 192] width 5 height 6
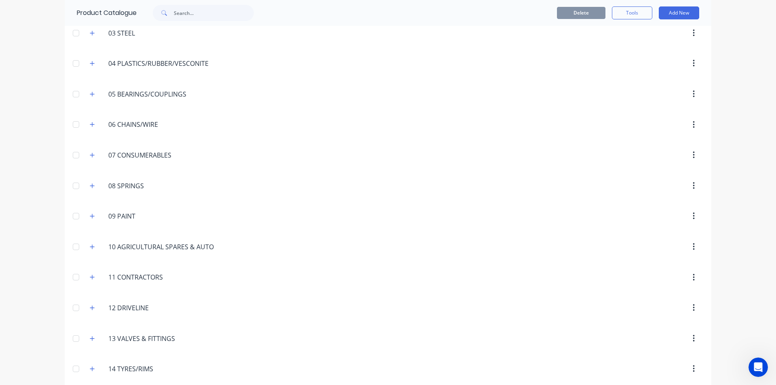
scroll to position [202, 0]
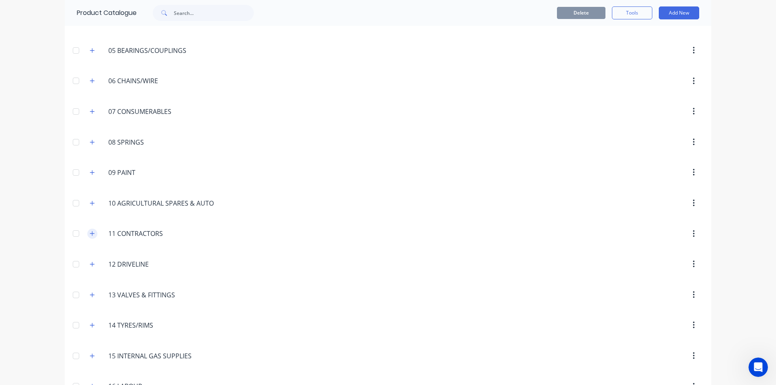
click at [91, 234] on icon "button" at bounding box center [92, 234] width 5 height 6
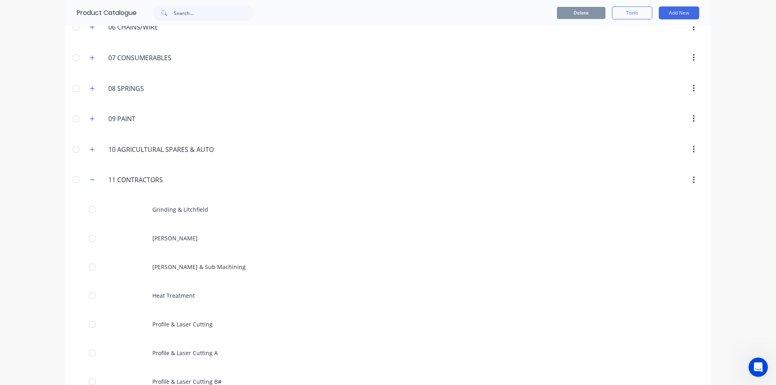
scroll to position [242, 0]
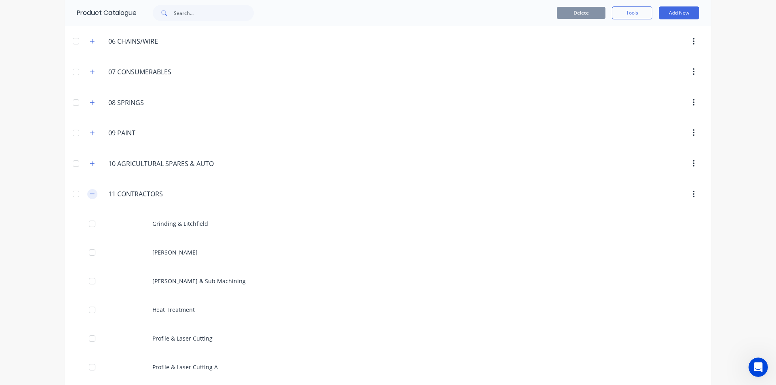
click at [90, 192] on icon "button" at bounding box center [92, 194] width 5 height 6
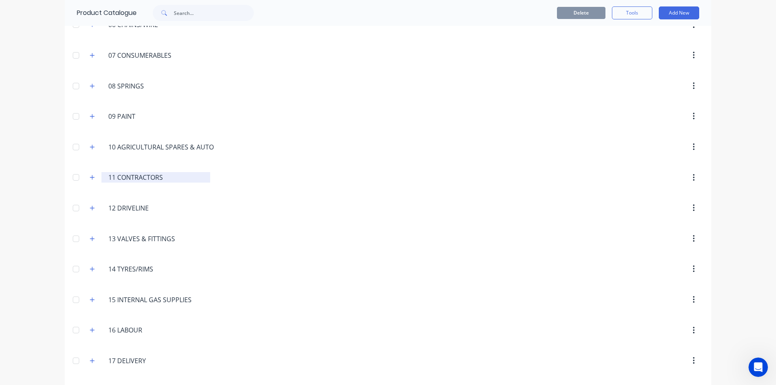
scroll to position [218, 0]
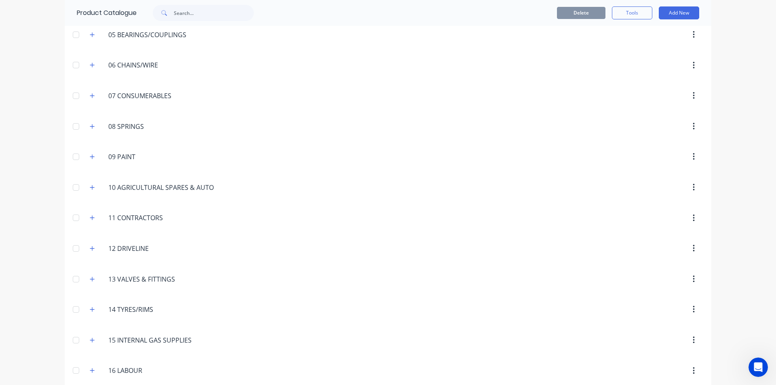
click at [95, 189] on div "10.AGRICULTURAL.SPARES.&.AUTO 10 AGRICULTURAL SPARES & AUTO" at bounding box center [151, 187] width 137 height 15
click at [91, 188] on icon "button" at bounding box center [92, 188] width 5 height 6
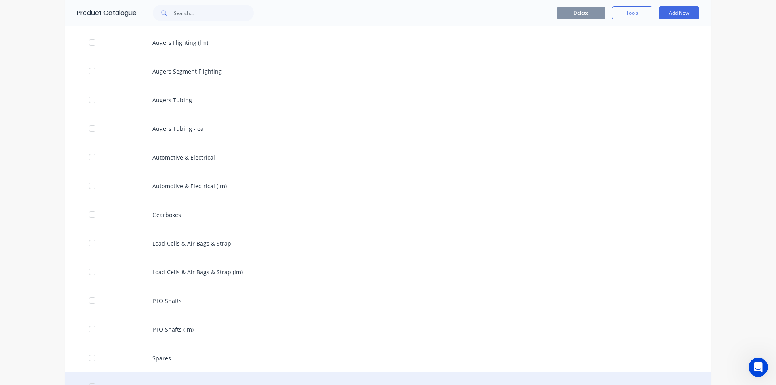
scroll to position [420, 0]
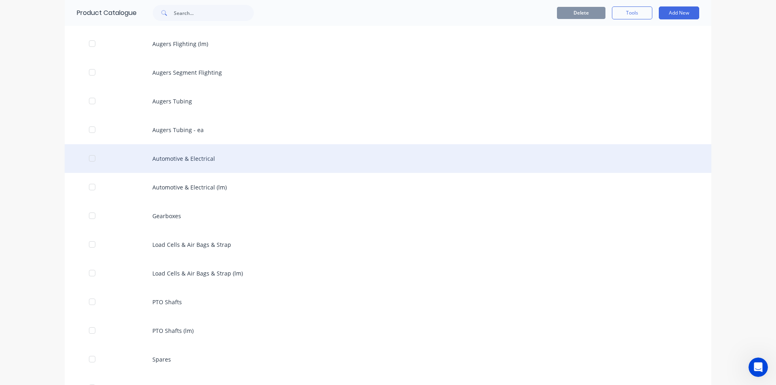
click at [179, 161] on div "Automotive & Electrical" at bounding box center [388, 158] width 647 height 29
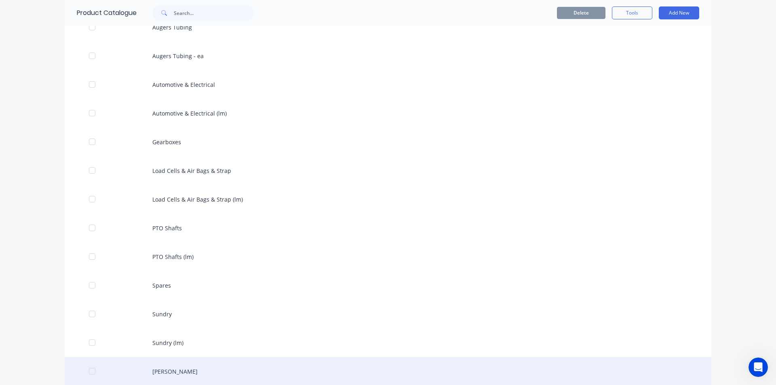
scroll to position [475, 0]
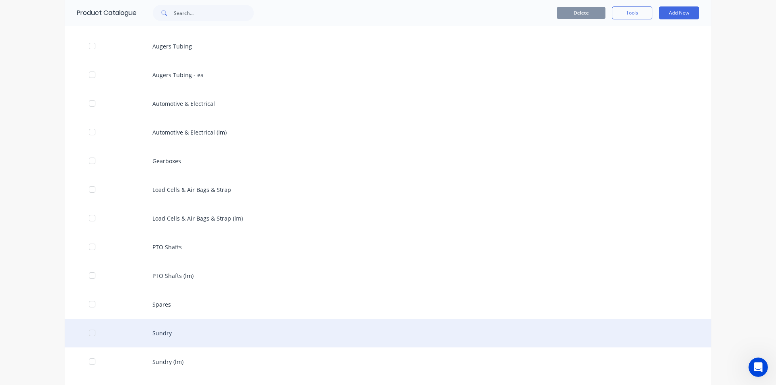
click at [164, 332] on div "Sundry" at bounding box center [388, 333] width 647 height 29
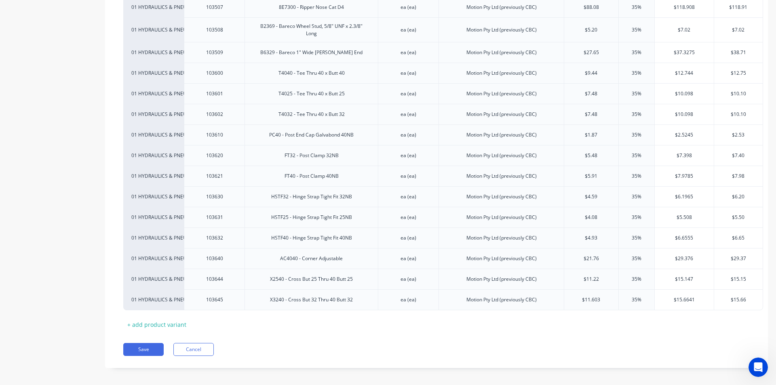
scroll to position [4134, 0]
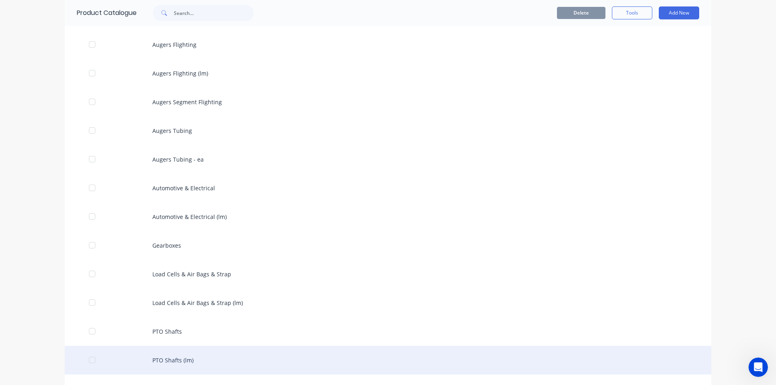
scroll to position [364, 0]
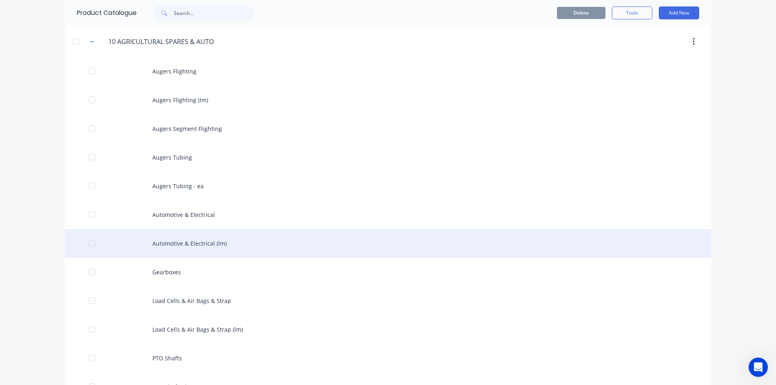
click at [206, 245] on div "Automotive & Electrical (lm)" at bounding box center [388, 243] width 647 height 29
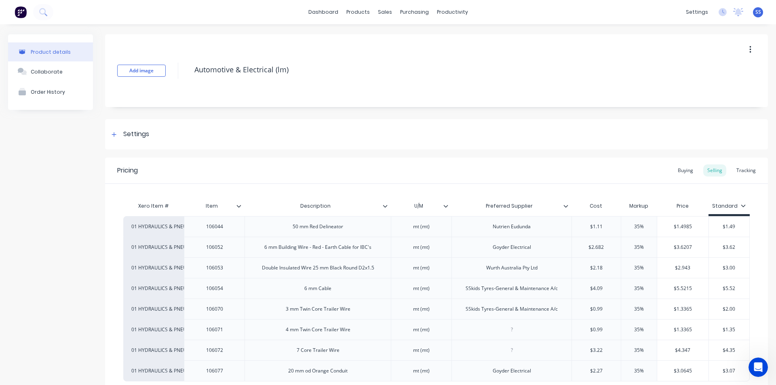
type textarea "x"
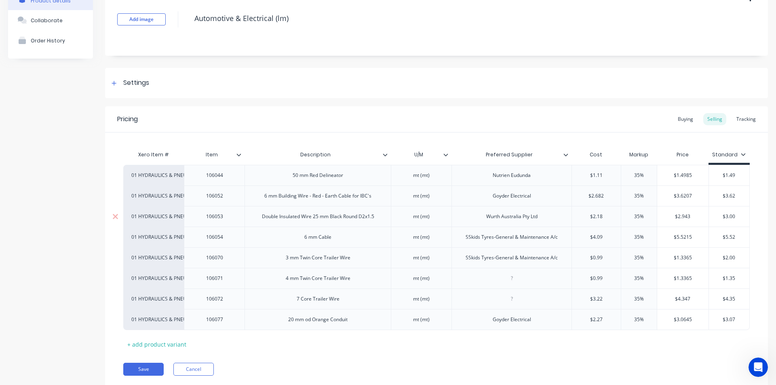
scroll to position [76, 0]
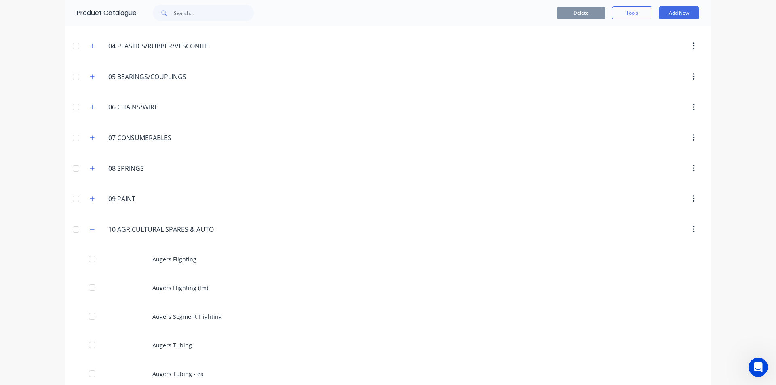
scroll to position [162, 0]
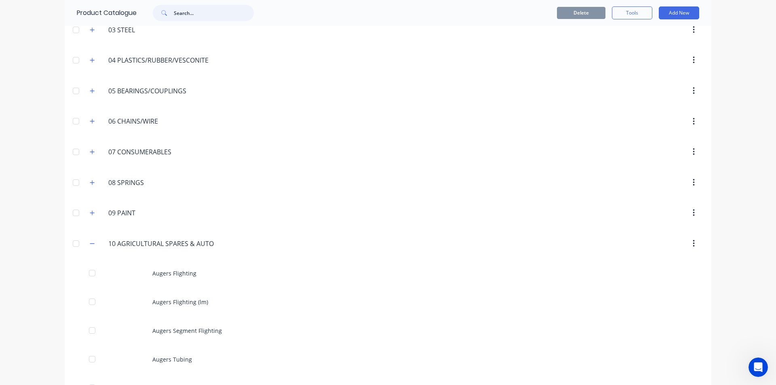
click at [192, 13] on input "text" at bounding box center [214, 13] width 80 height 16
paste input "E1180P"
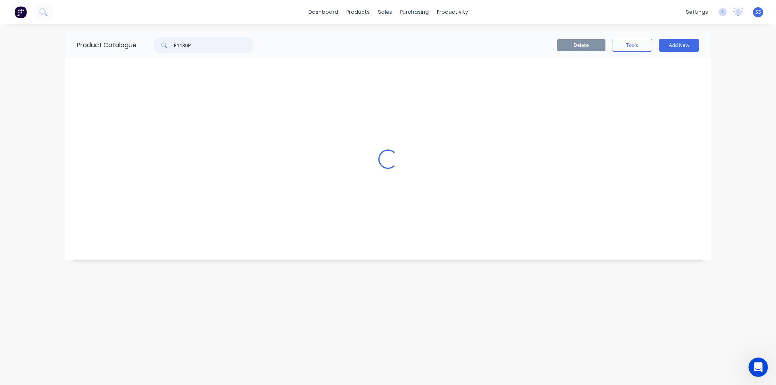
type input "E1180P"
click at [348, 111] on div "Product Catalogue E1180P Delete Tools Add New" at bounding box center [388, 204] width 647 height 345
click at [202, 43] on input "E1180P" at bounding box center [214, 45] width 80 height 16
click at [200, 83] on div "Product Catalogue E1180P Delete Tools Add New" at bounding box center [388, 204] width 647 height 345
drag, startPoint x: 196, startPoint y: 43, endPoint x: 197, endPoint y: 59, distance: 16.2
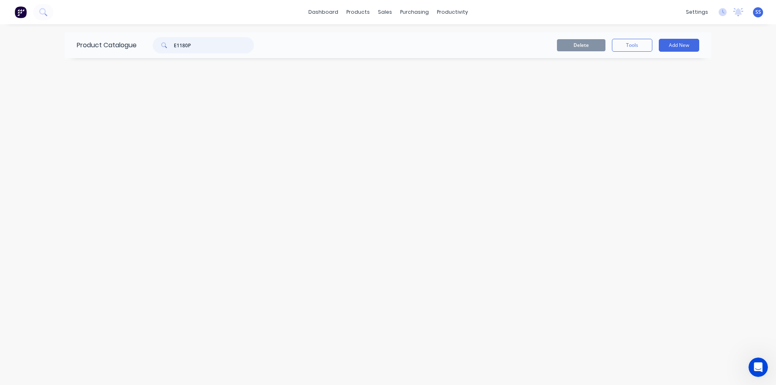
click at [196, 43] on input "E1180P" at bounding box center [214, 45] width 80 height 16
click at [194, 40] on input "E1180P" at bounding box center [214, 45] width 80 height 16
click at [194, 45] on input "E1180P" at bounding box center [214, 45] width 80 height 16
click at [149, 93] on div "Product Catalogue E1180P Delete Tools Add New" at bounding box center [388, 204] width 647 height 345
click at [167, 46] on icon at bounding box center [164, 45] width 6 height 6
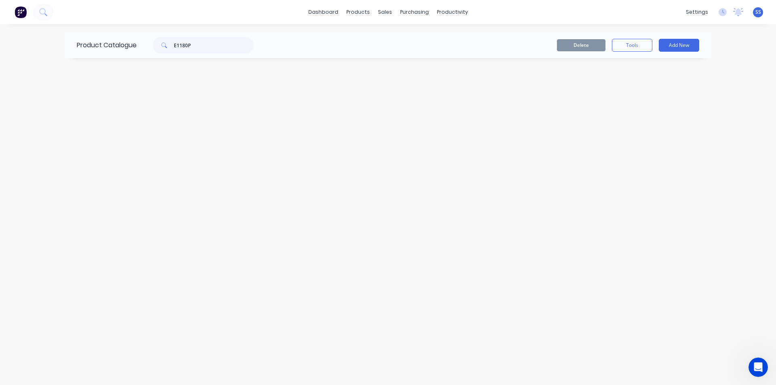
click at [162, 46] on icon at bounding box center [164, 45] width 6 height 6
click at [44, 10] on icon at bounding box center [43, 12] width 8 height 8
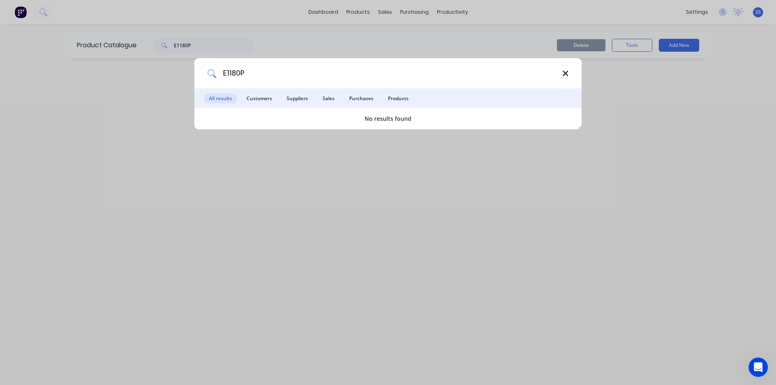
type input "E1180P"
click at [565, 76] on icon at bounding box center [565, 73] width 6 height 9
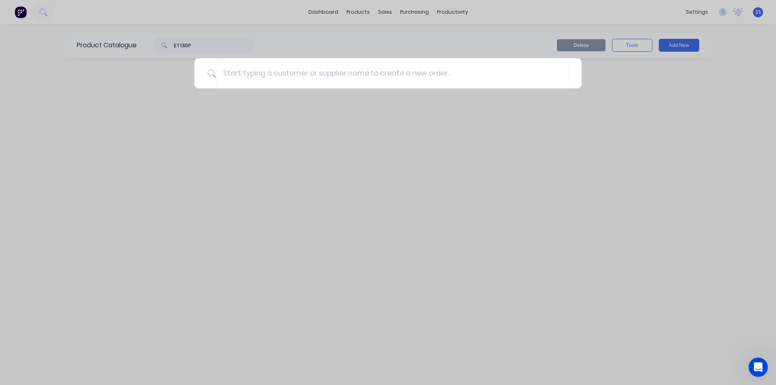
click at [202, 46] on div at bounding box center [388, 192] width 776 height 385
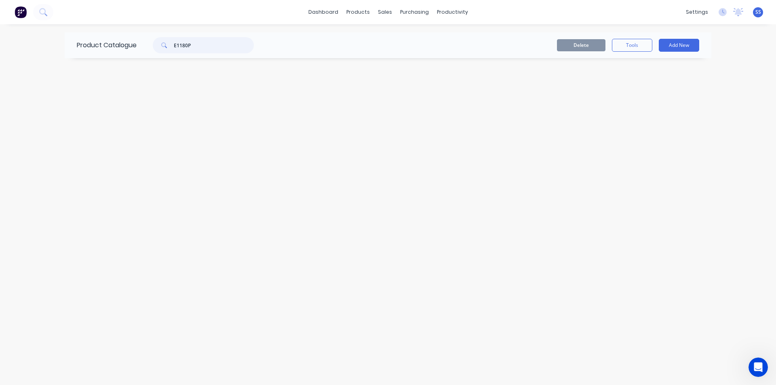
drag, startPoint x: 176, startPoint y: 38, endPoint x: 156, endPoint y: 33, distance: 21.3
click at [156, 33] on div "Product Catalogue E1180P" at bounding box center [169, 45] width 209 height 26
type input "ezy"
click at [61, 6] on div "dashboard products sales purchasing productivity dashboard products Product Cat…" at bounding box center [388, 12] width 776 height 24
click at [46, 12] on icon at bounding box center [43, 12] width 8 height 8
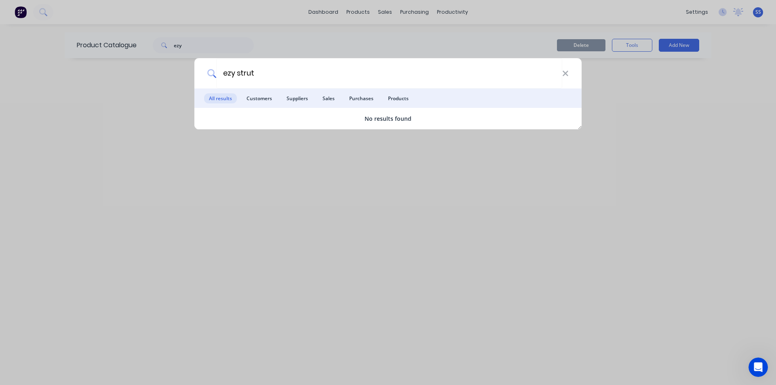
type input "ezy strut"
click at [457, 210] on div "ezy strut All results Customers Suppliers Sales Purchases Products No results f…" at bounding box center [388, 192] width 776 height 385
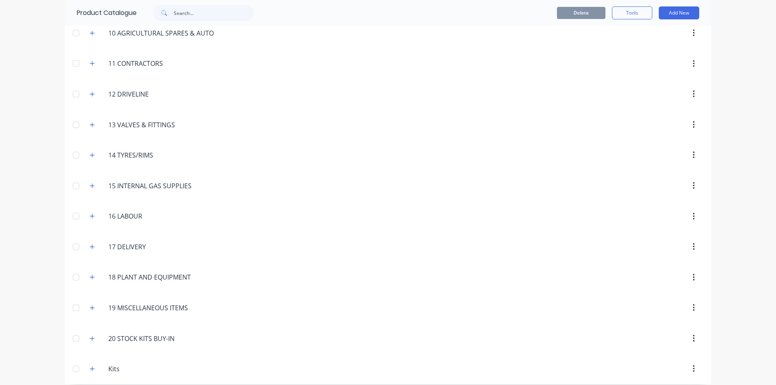
scroll to position [380, 0]
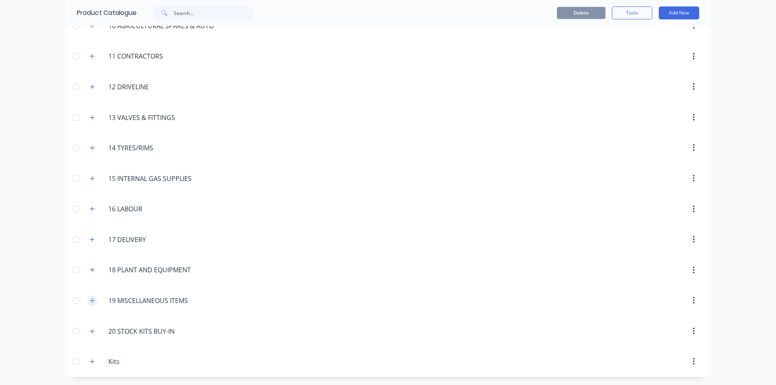
click at [90, 300] on icon "button" at bounding box center [92, 301] width 5 height 6
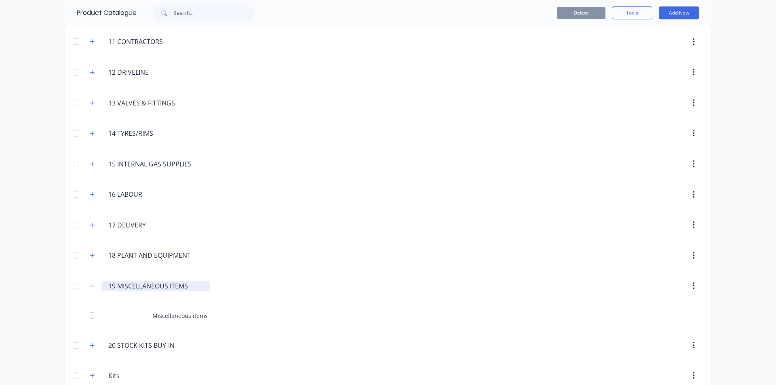
scroll to position [408, 0]
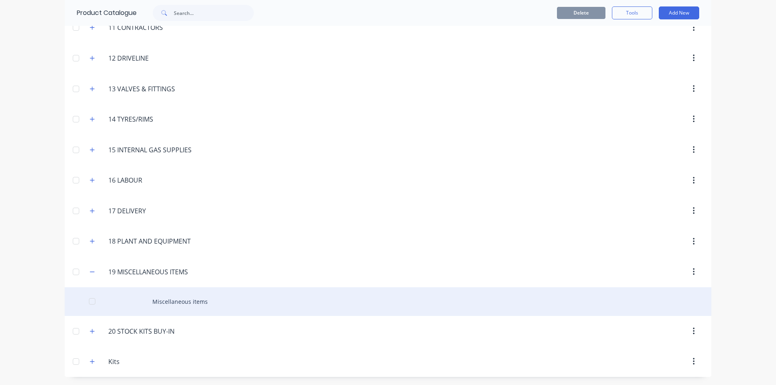
click at [180, 302] on div "Miscellaneous items" at bounding box center [388, 301] width 647 height 29
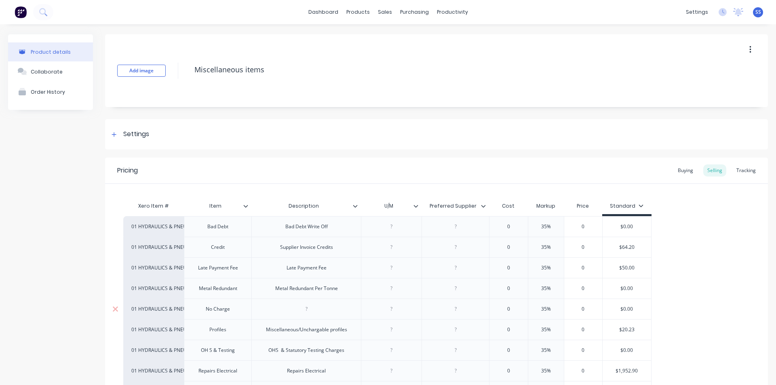
type textarea "x"
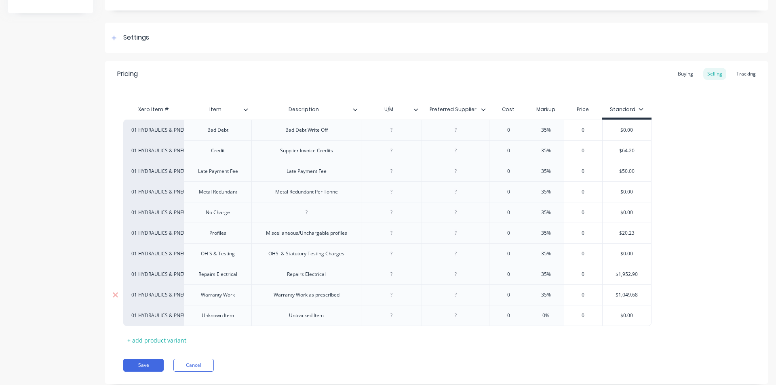
scroll to position [118, 0]
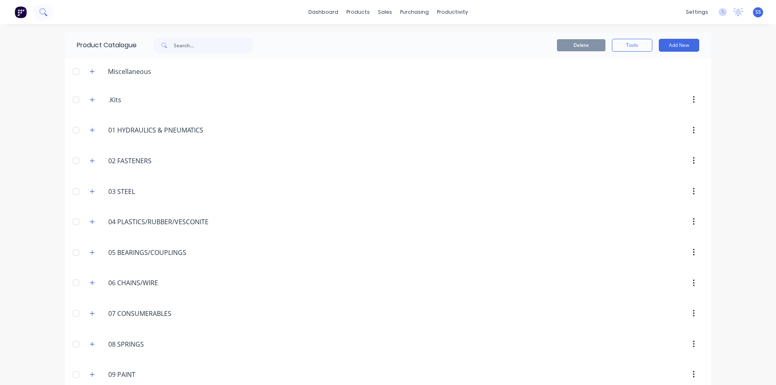
click at [50, 12] on button at bounding box center [43, 12] width 20 height 16
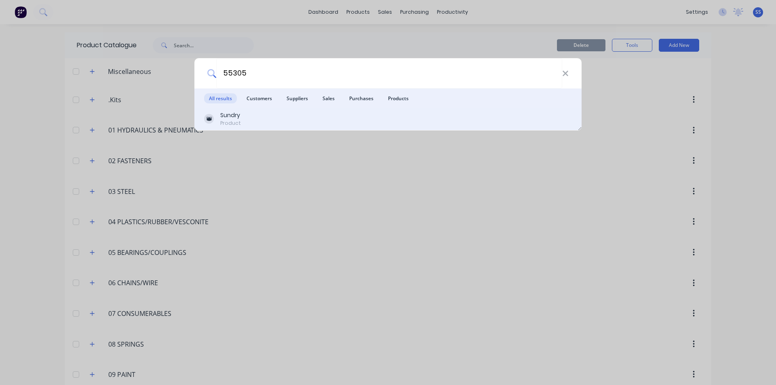
type input "55305"
click at [228, 117] on div "Sundry" at bounding box center [230, 115] width 21 height 8
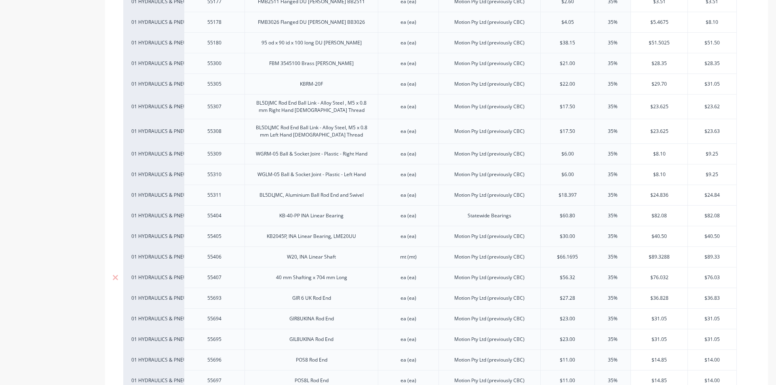
scroll to position [2304, 0]
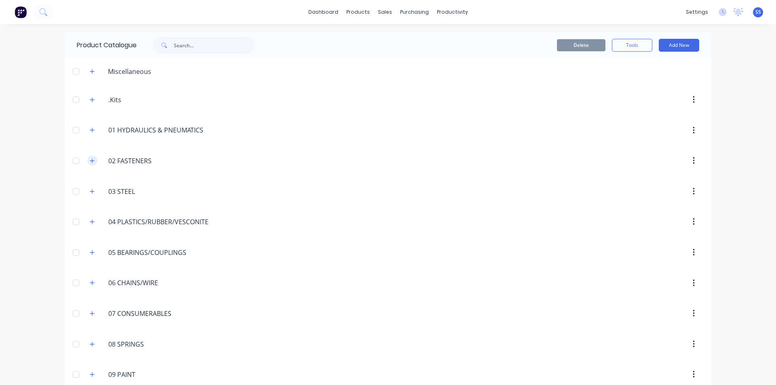
click at [91, 159] on icon "button" at bounding box center [92, 161] width 5 height 6
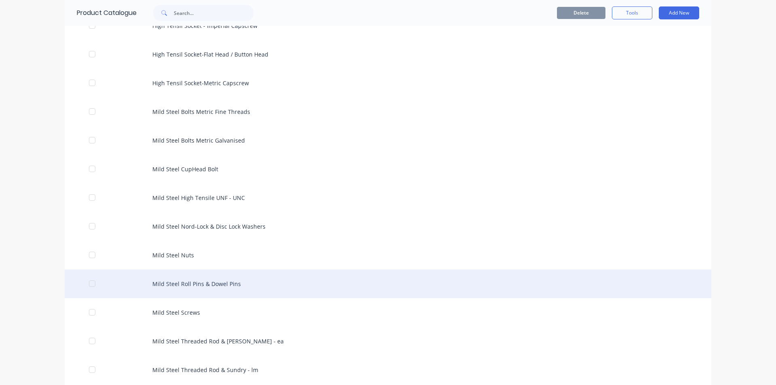
scroll to position [485, 0]
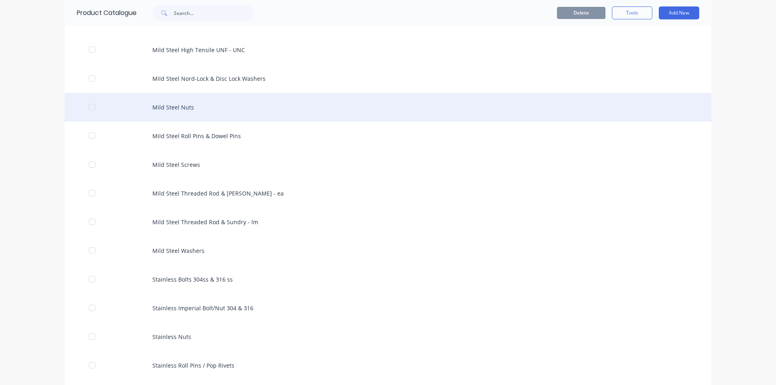
click at [173, 108] on div "Mild Steel Nuts" at bounding box center [388, 107] width 647 height 29
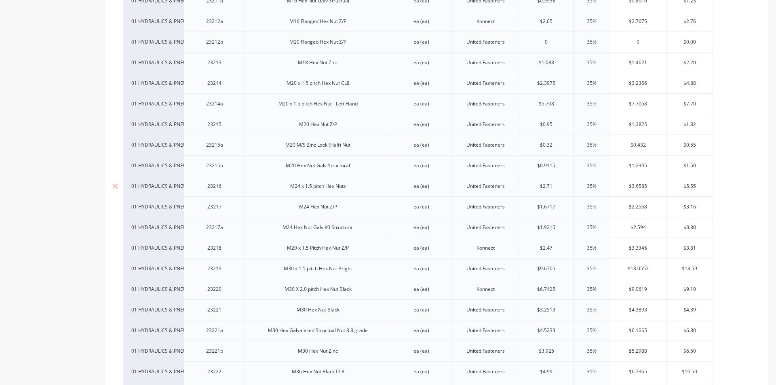
scroll to position [606, 0]
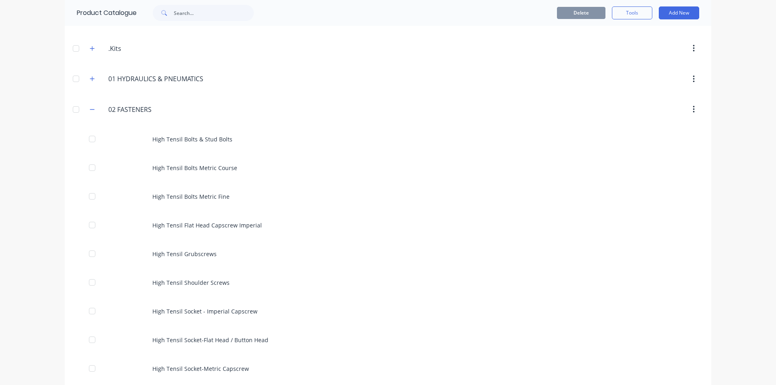
scroll to position [243, 0]
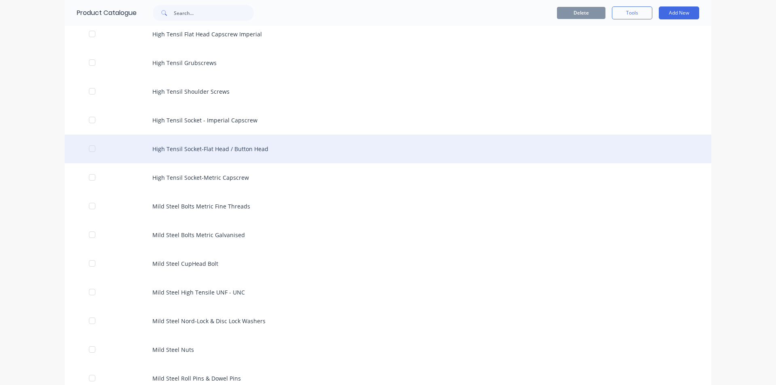
click at [212, 150] on div "High Tensil Socket-Flat Head / Button Head" at bounding box center [388, 149] width 647 height 29
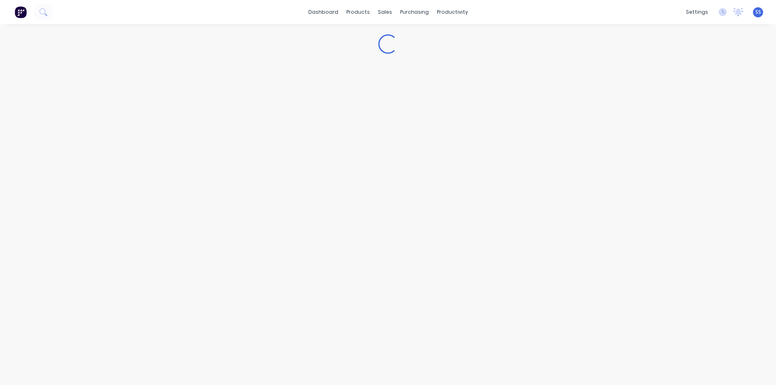
click at [212, 150] on div "Loading..." at bounding box center [388, 196] width 776 height 345
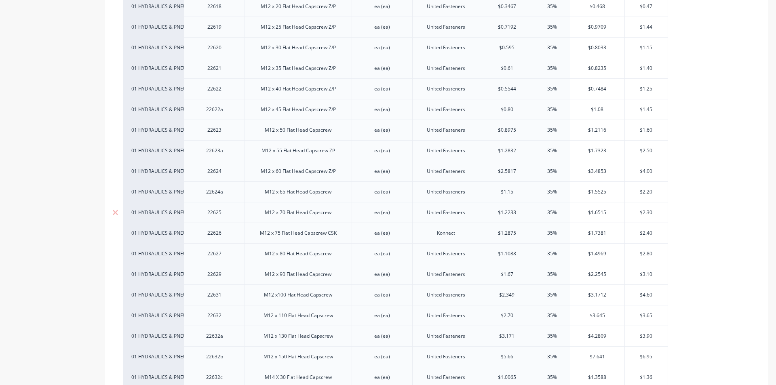
scroll to position [1334, 0]
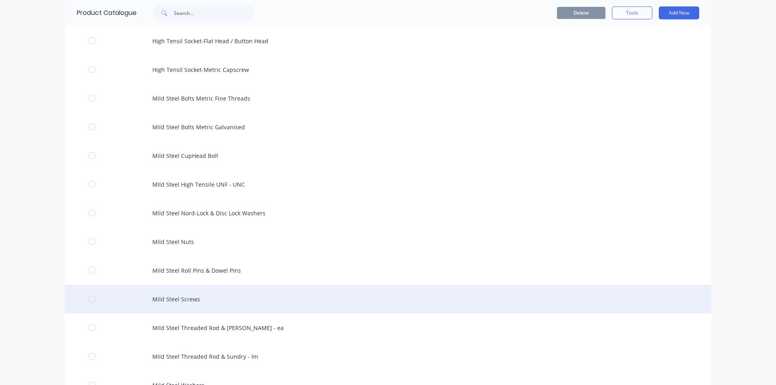
scroll to position [364, 0]
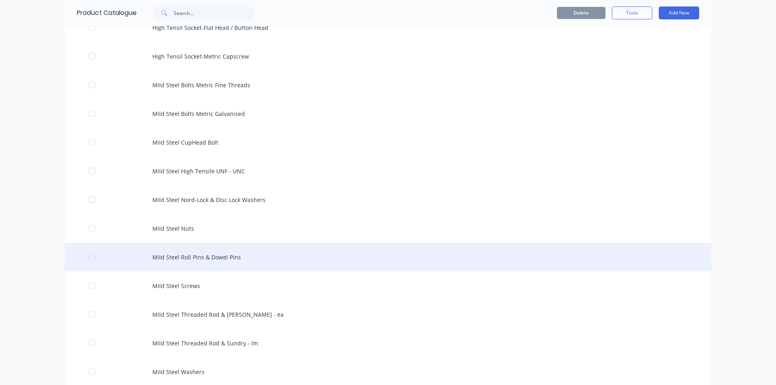
click at [191, 255] on div "Mild Steel Roll Pins & Dowel Pins" at bounding box center [388, 257] width 647 height 29
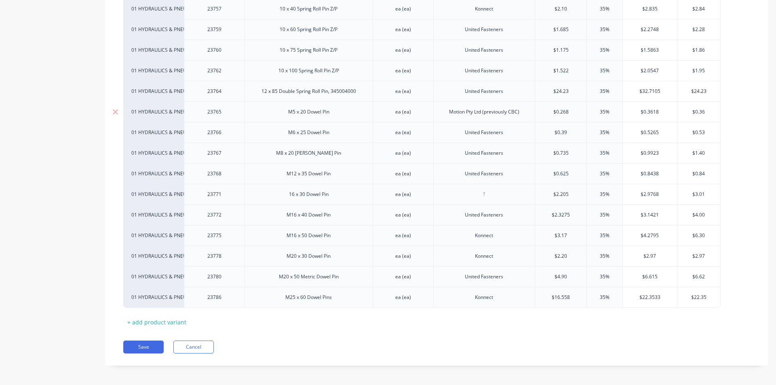
scroll to position [736, 0]
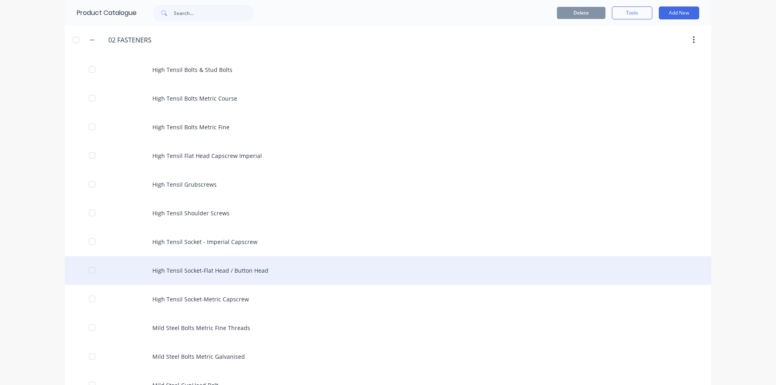
scroll to position [121, 0]
click at [207, 270] on div "High Tensil Socket-Flat Head / Button Head" at bounding box center [388, 270] width 647 height 29
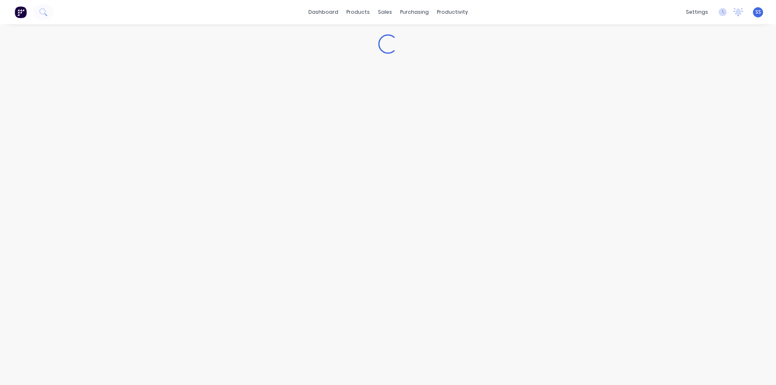
click at [207, 270] on div "Loading..." at bounding box center [388, 196] width 776 height 345
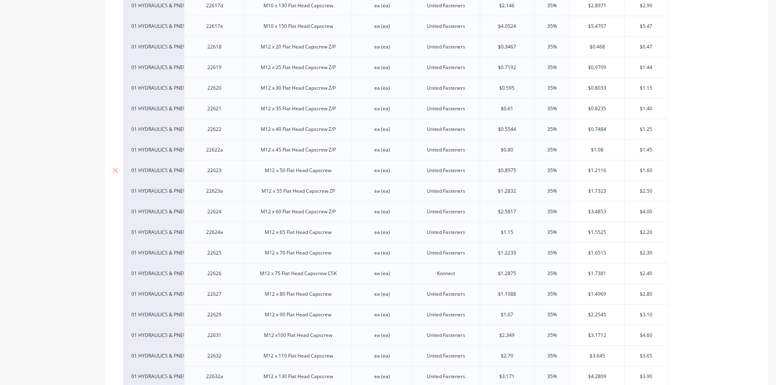
scroll to position [1293, 0]
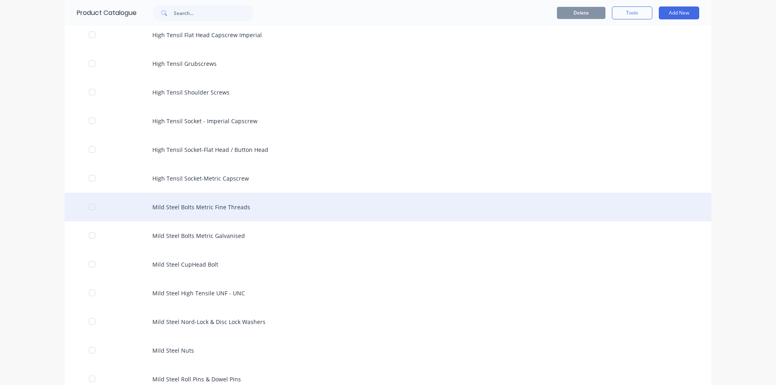
scroll to position [243, 0]
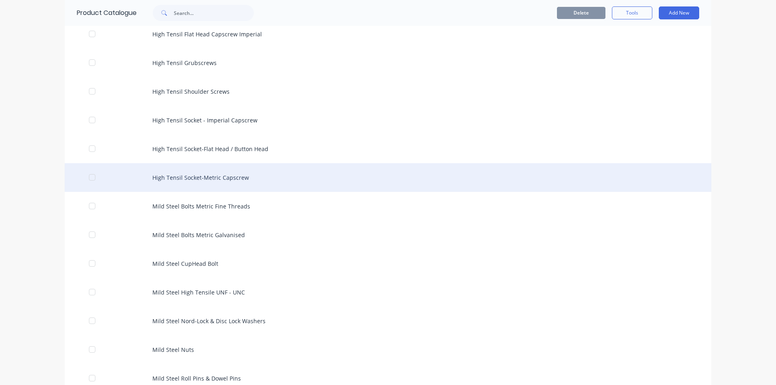
click at [215, 177] on div "High Tensil Socket-Metric Capscrew" at bounding box center [388, 177] width 647 height 29
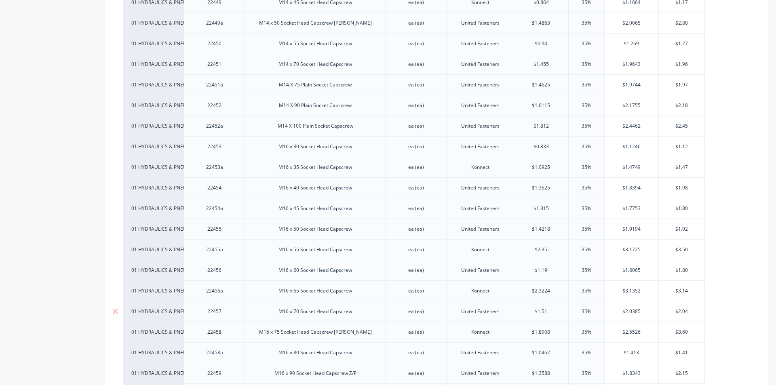
scroll to position [2223, 0]
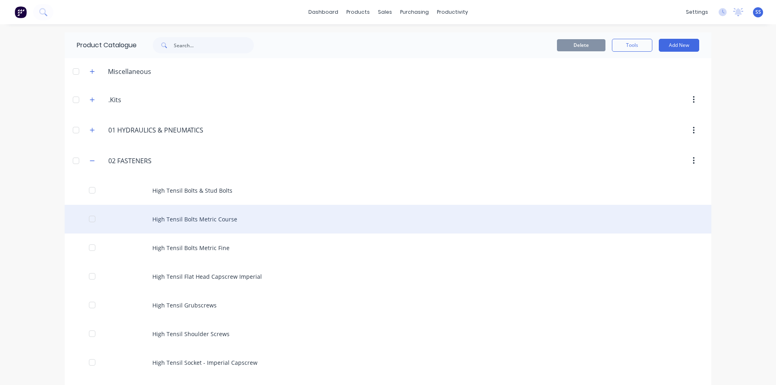
click at [201, 219] on div "High Tensil Bolts Metric Course" at bounding box center [388, 219] width 647 height 29
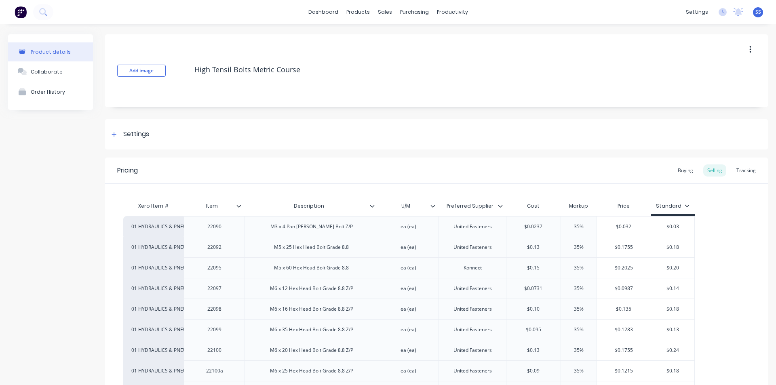
scroll to position [323, 0]
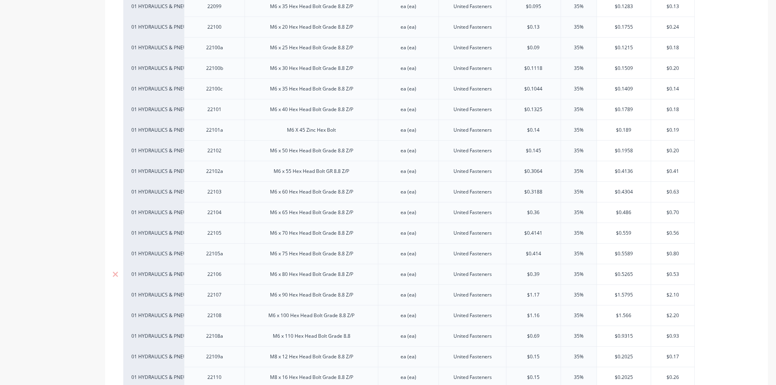
type textarea "x"
